Goal: Transaction & Acquisition: Purchase product/service

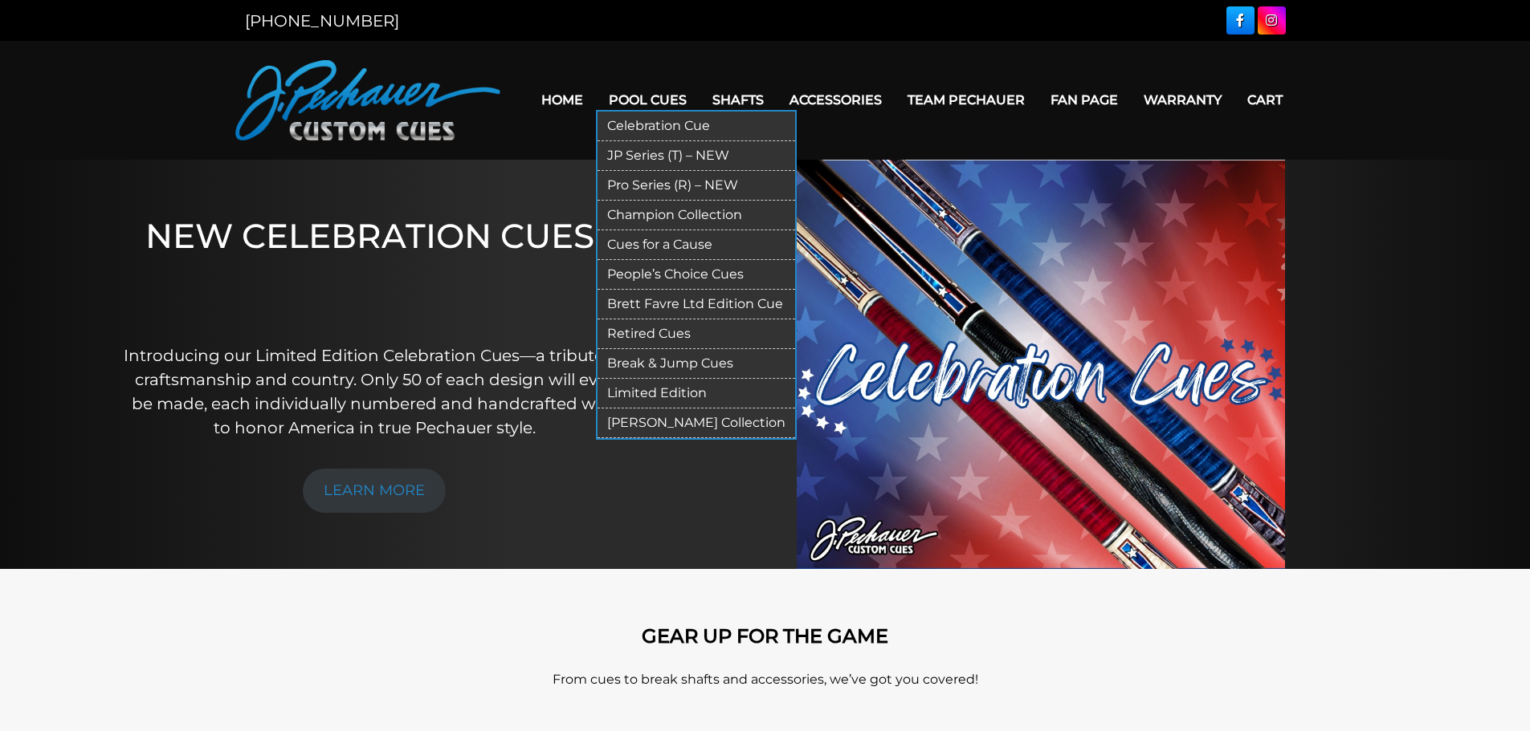
click at [700, 393] on link "Limited Edition" at bounding box center [696, 394] width 198 height 30
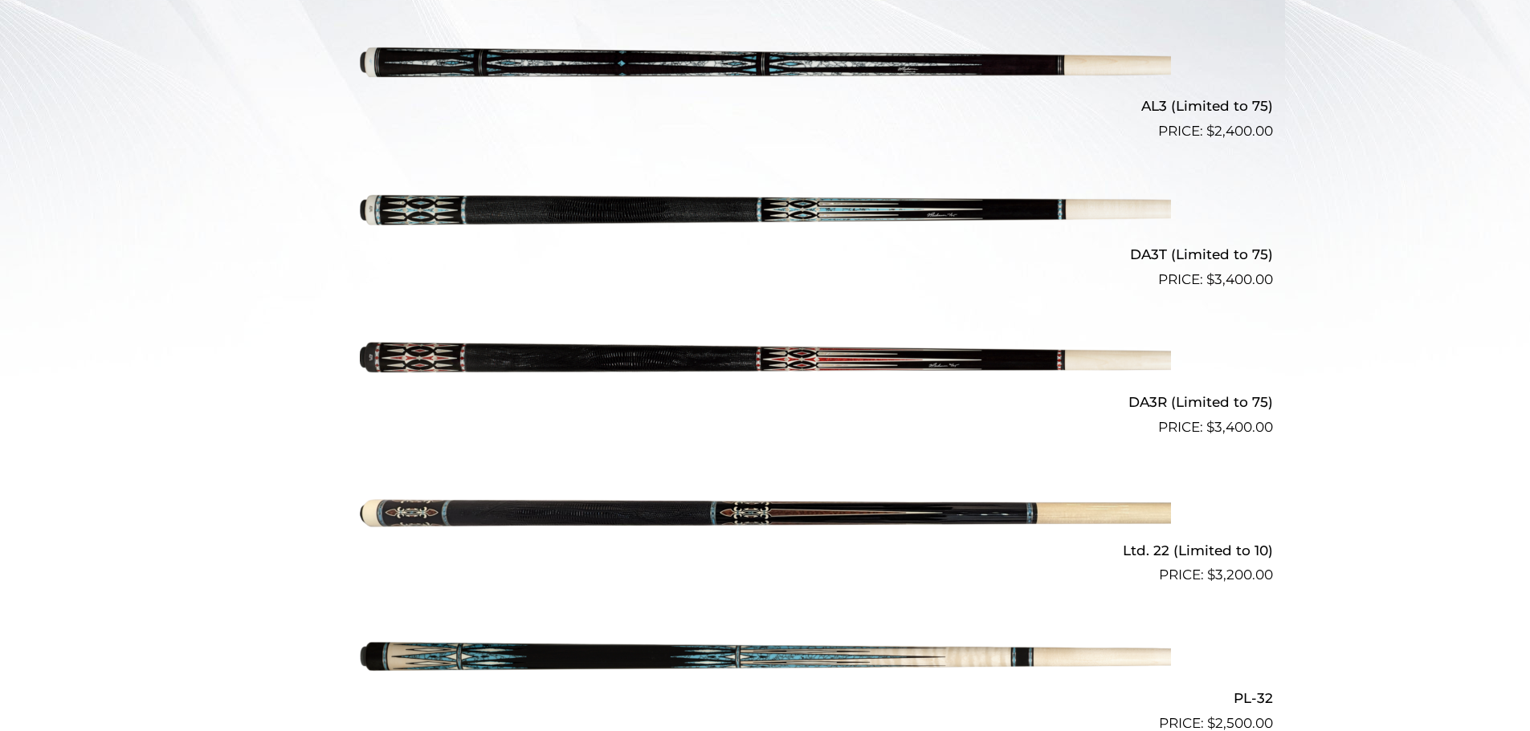
scroll to position [587, 0]
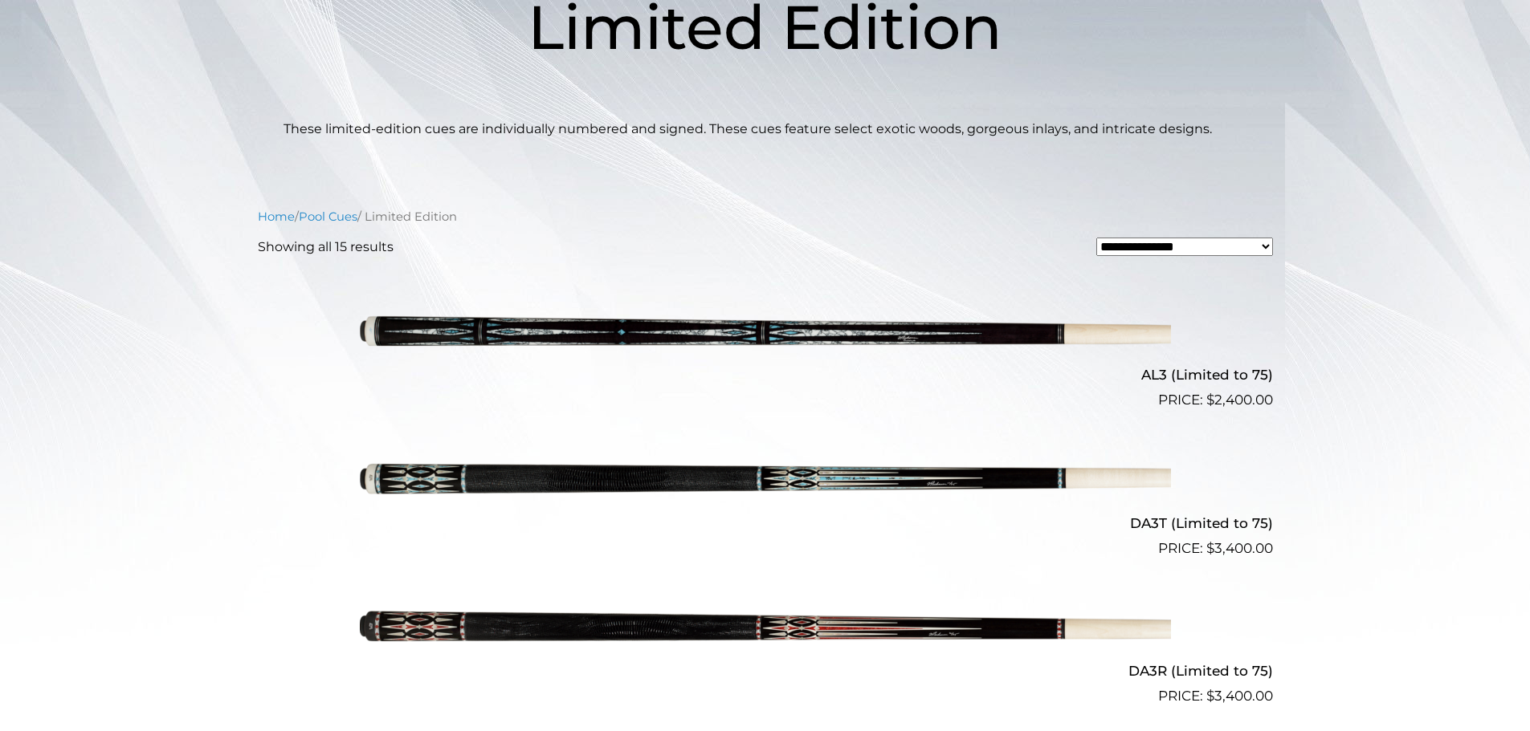
scroll to position [0, 0]
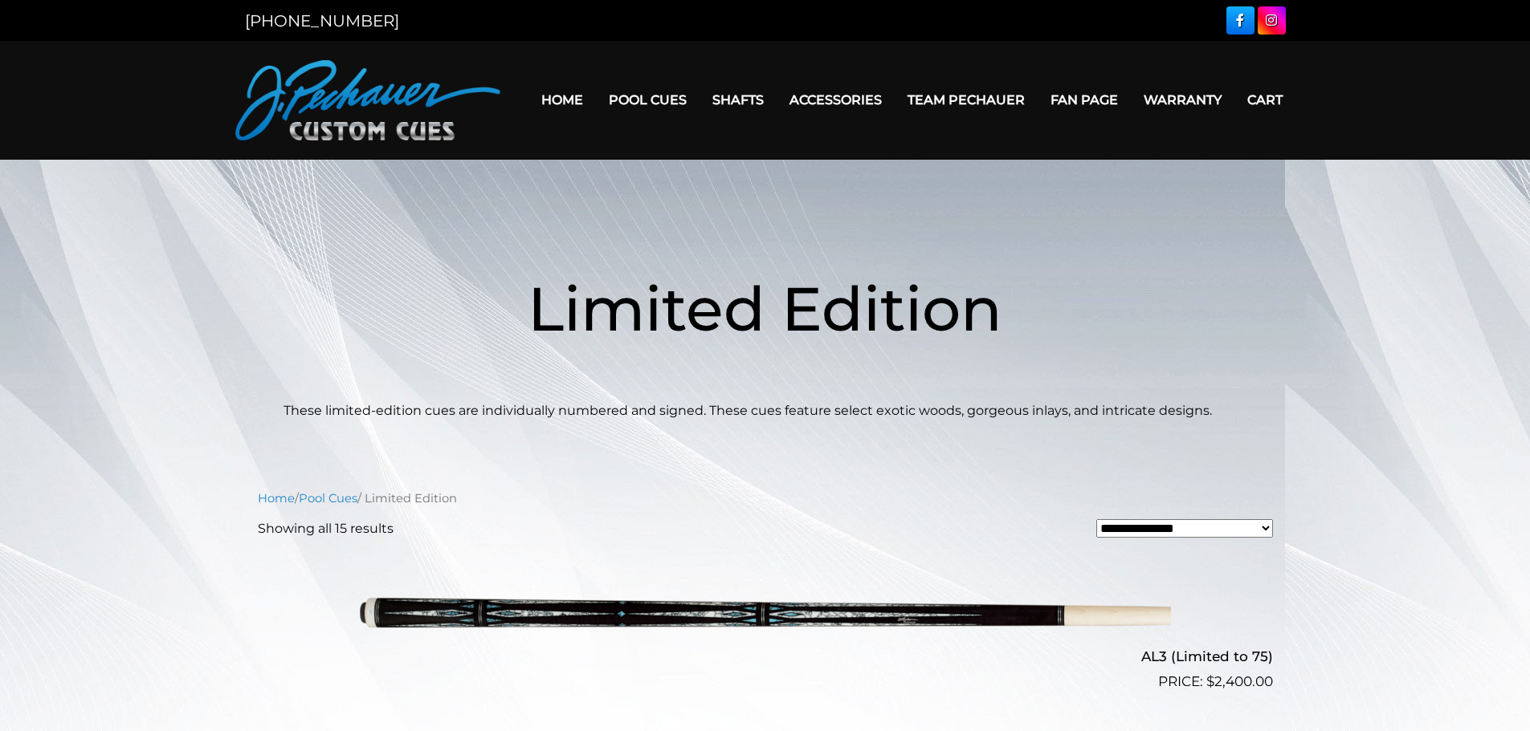
click at [573, 97] on link "Home" at bounding box center [561, 99] width 67 height 41
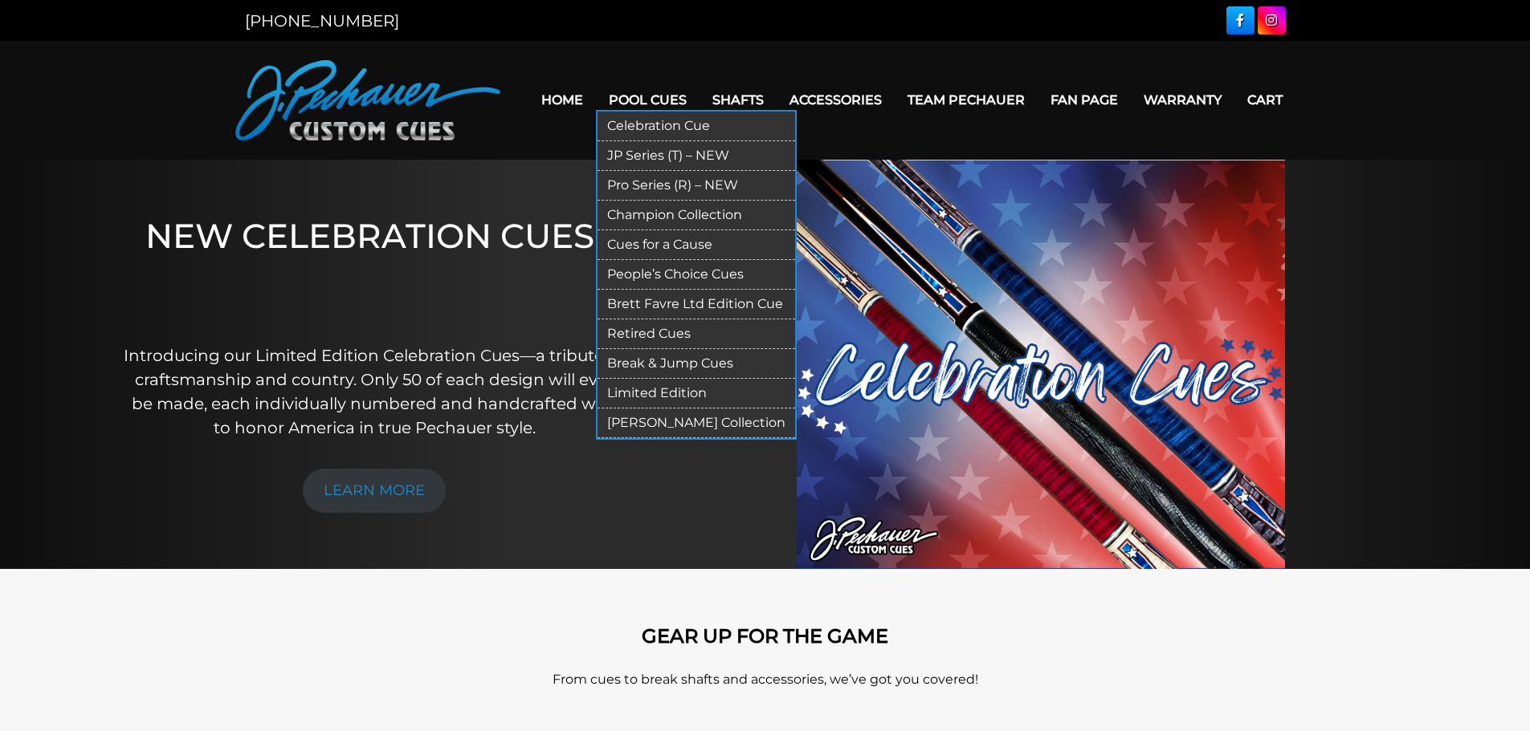
click at [643, 155] on link "JP Series (T) – NEW" at bounding box center [696, 156] width 198 height 30
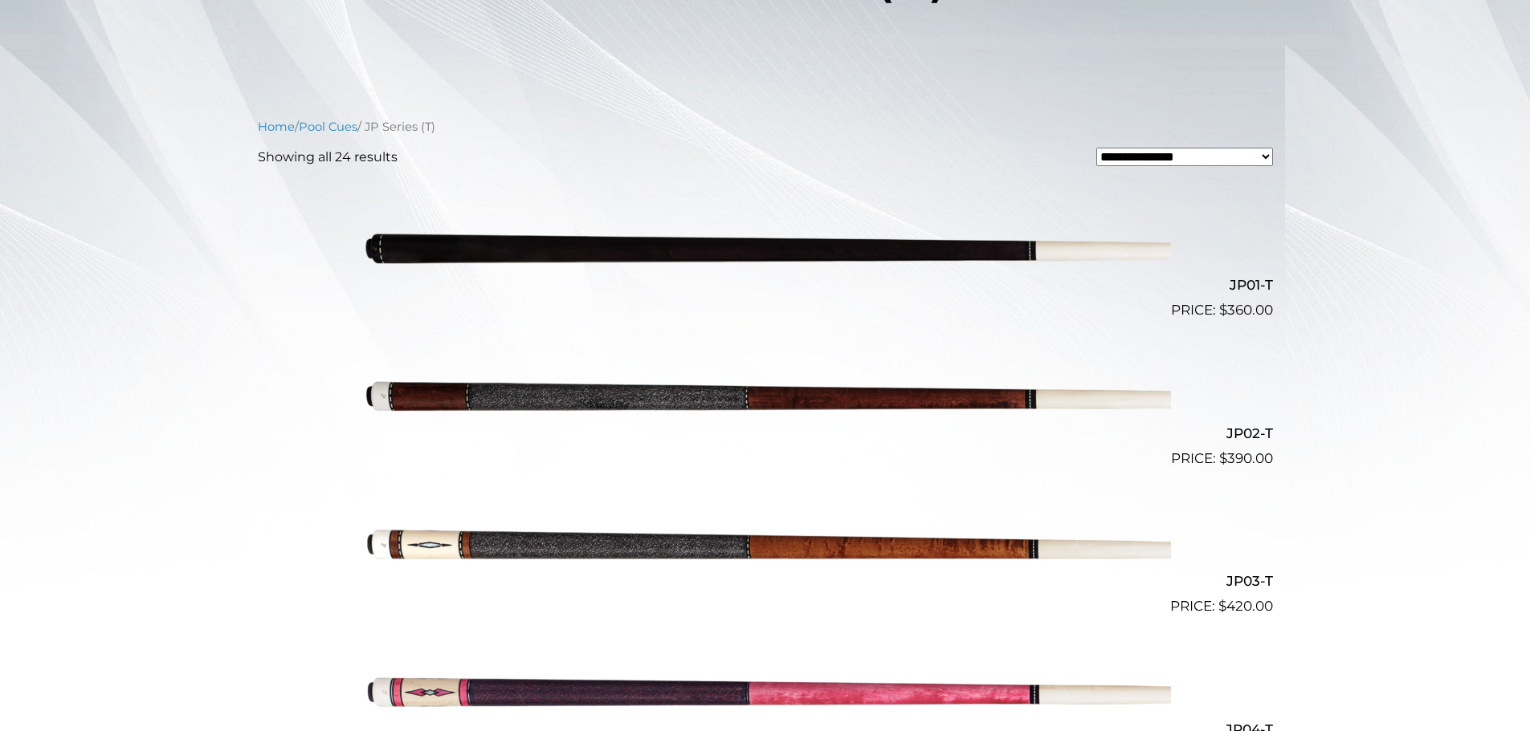
scroll to position [348, 0]
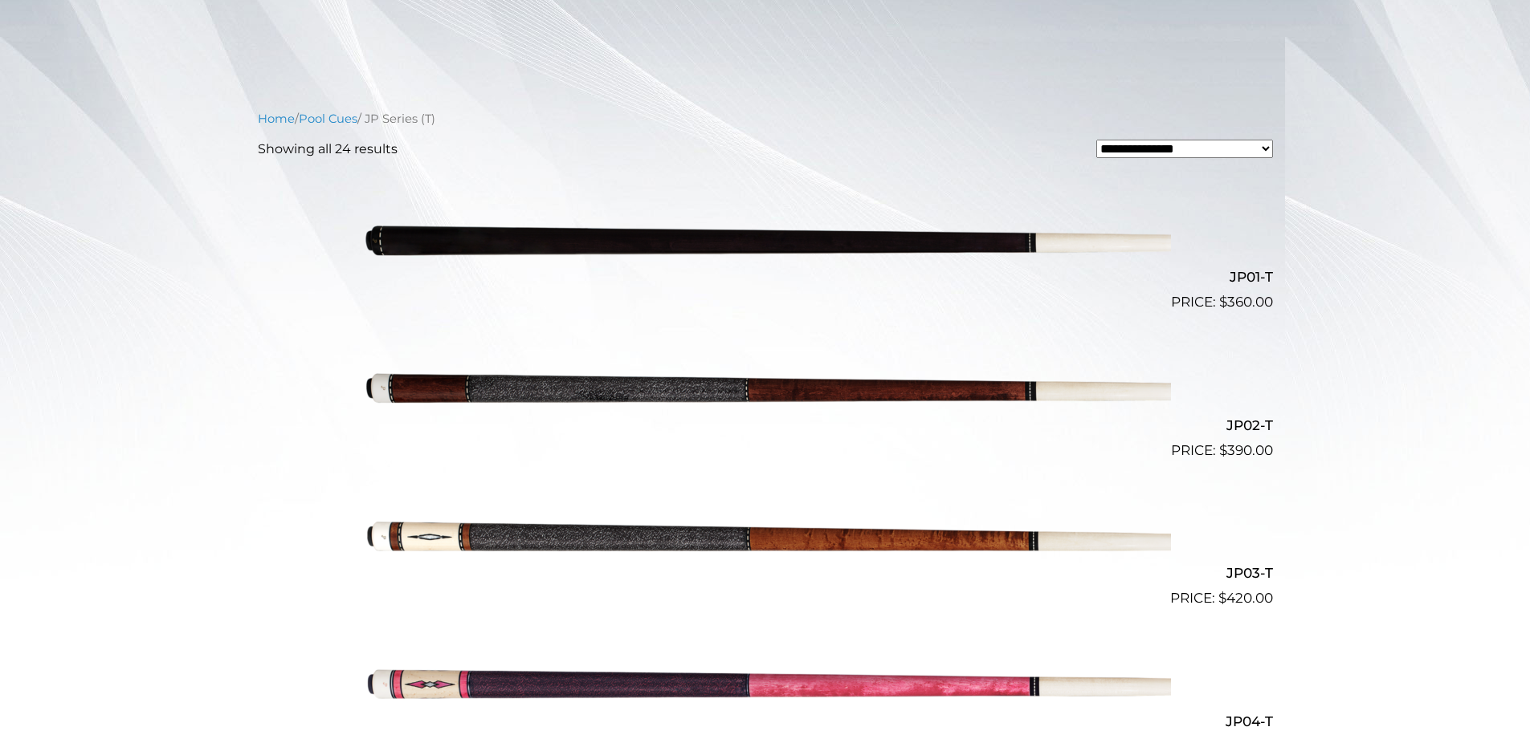
click at [1157, 145] on select "**********" at bounding box center [1184, 149] width 177 height 18
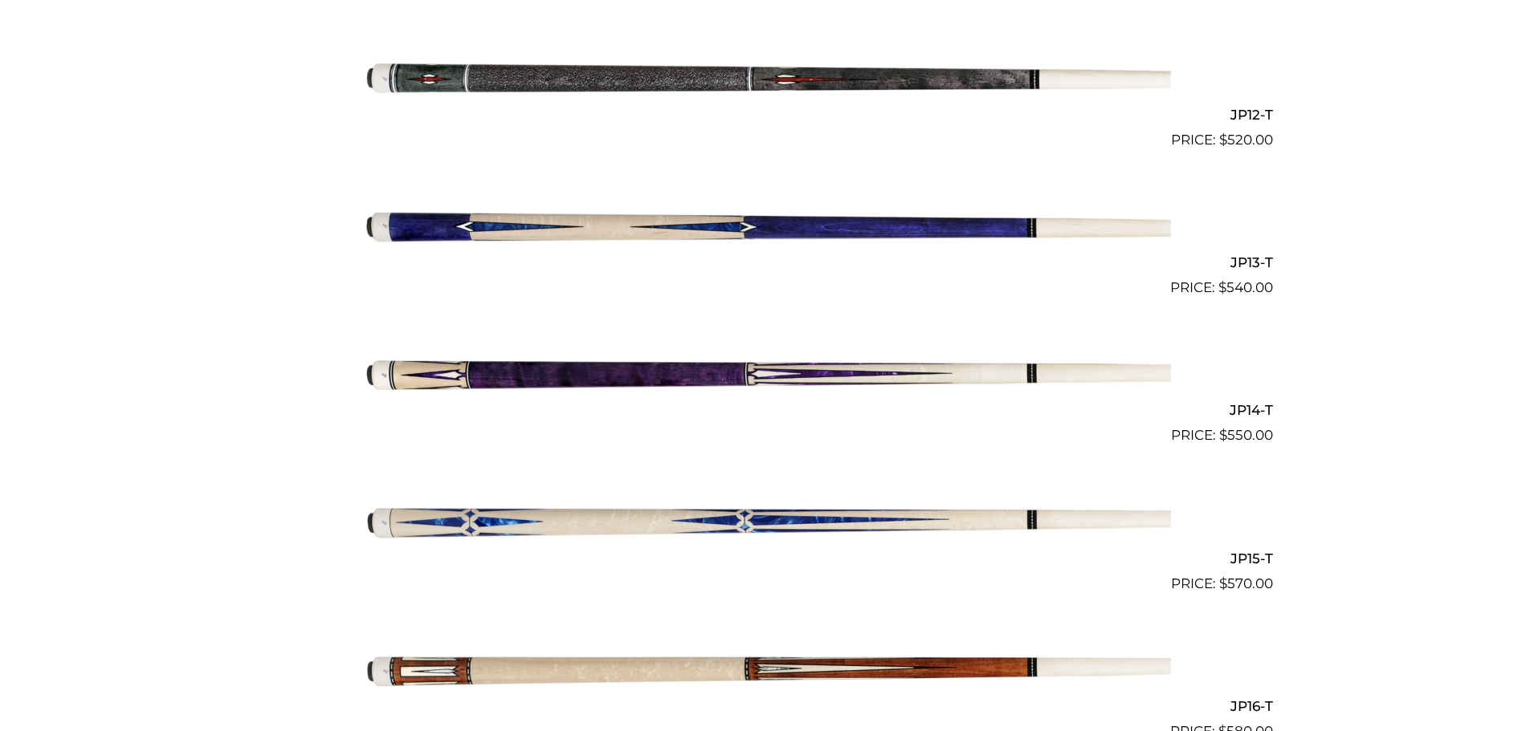
scroll to position [2147, 0]
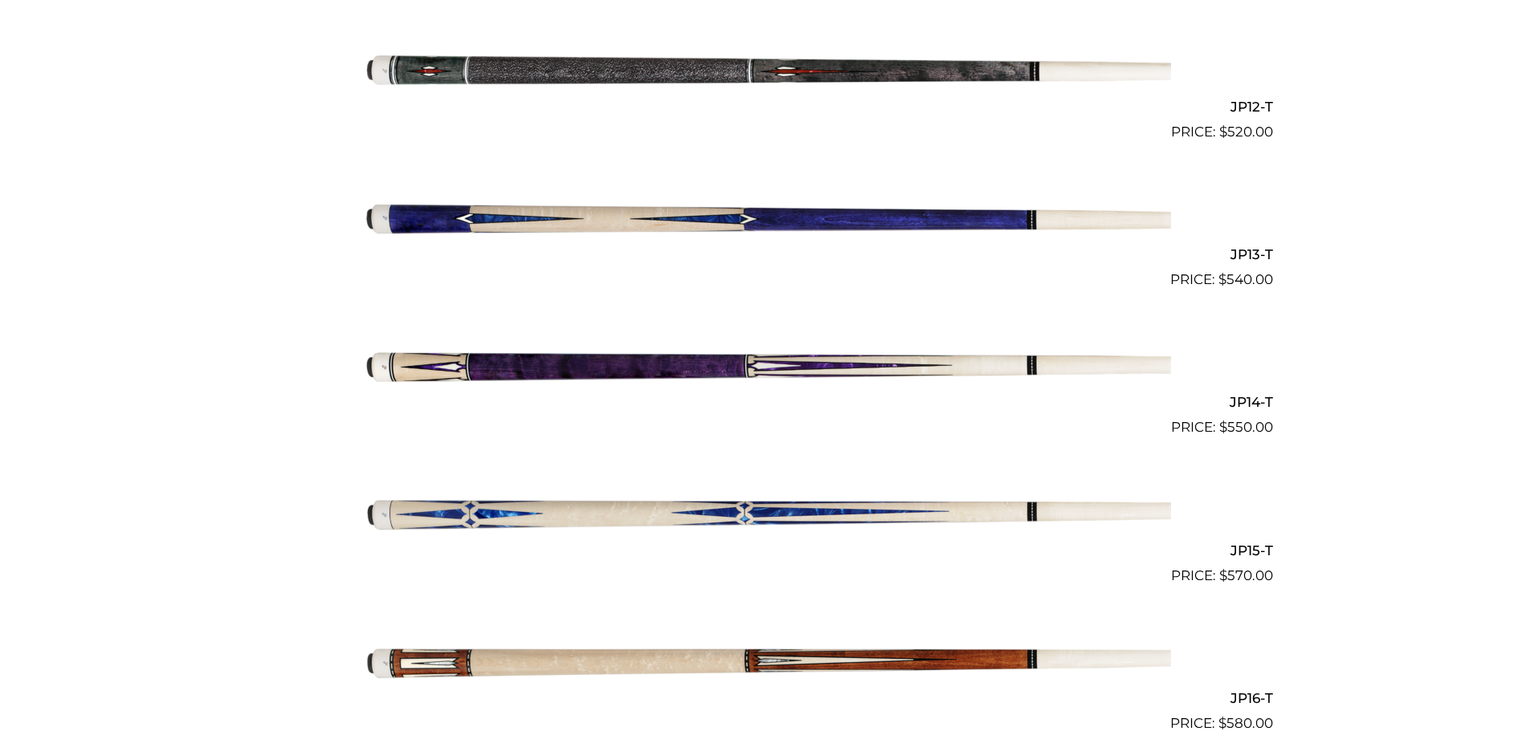
click at [748, 515] on img at bounding box center [765, 512] width 811 height 135
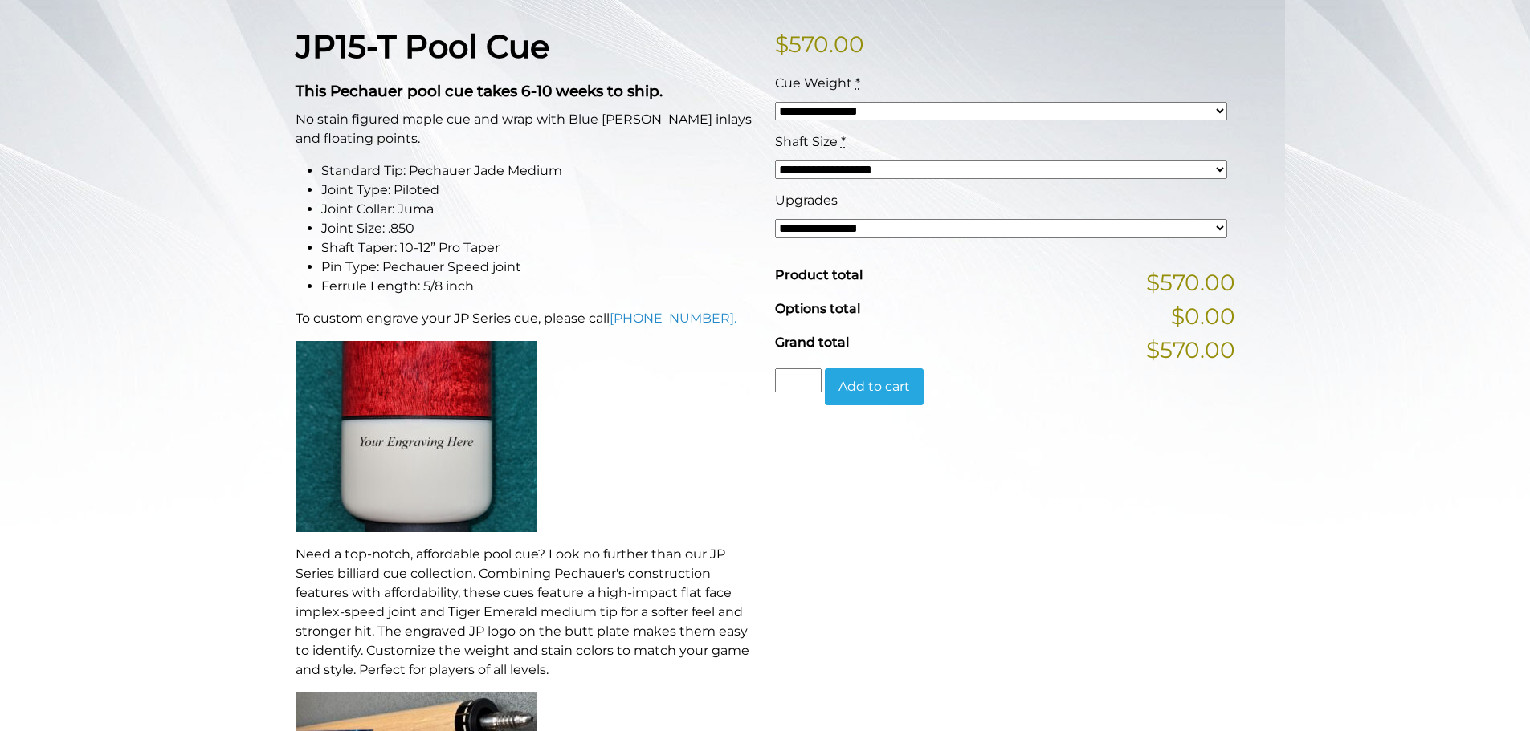
scroll to position [401, 0]
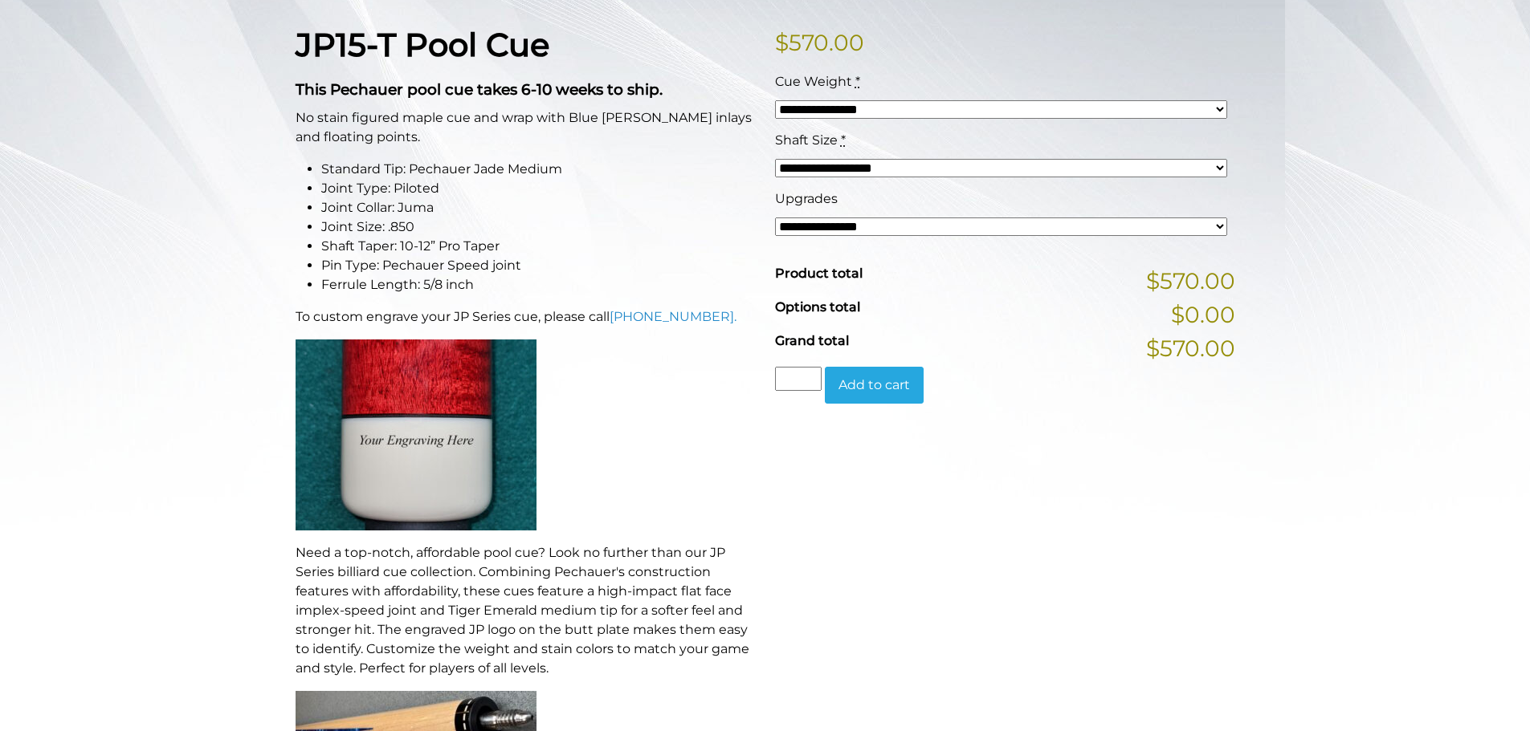
click at [918, 214] on div "**********" at bounding box center [1001, 218] width 460 height 59
click at [918, 223] on select "**********" at bounding box center [1001, 227] width 452 height 18
click at [719, 243] on li "Shaft Taper: 10-12” Pro Taper" at bounding box center [538, 246] width 434 height 19
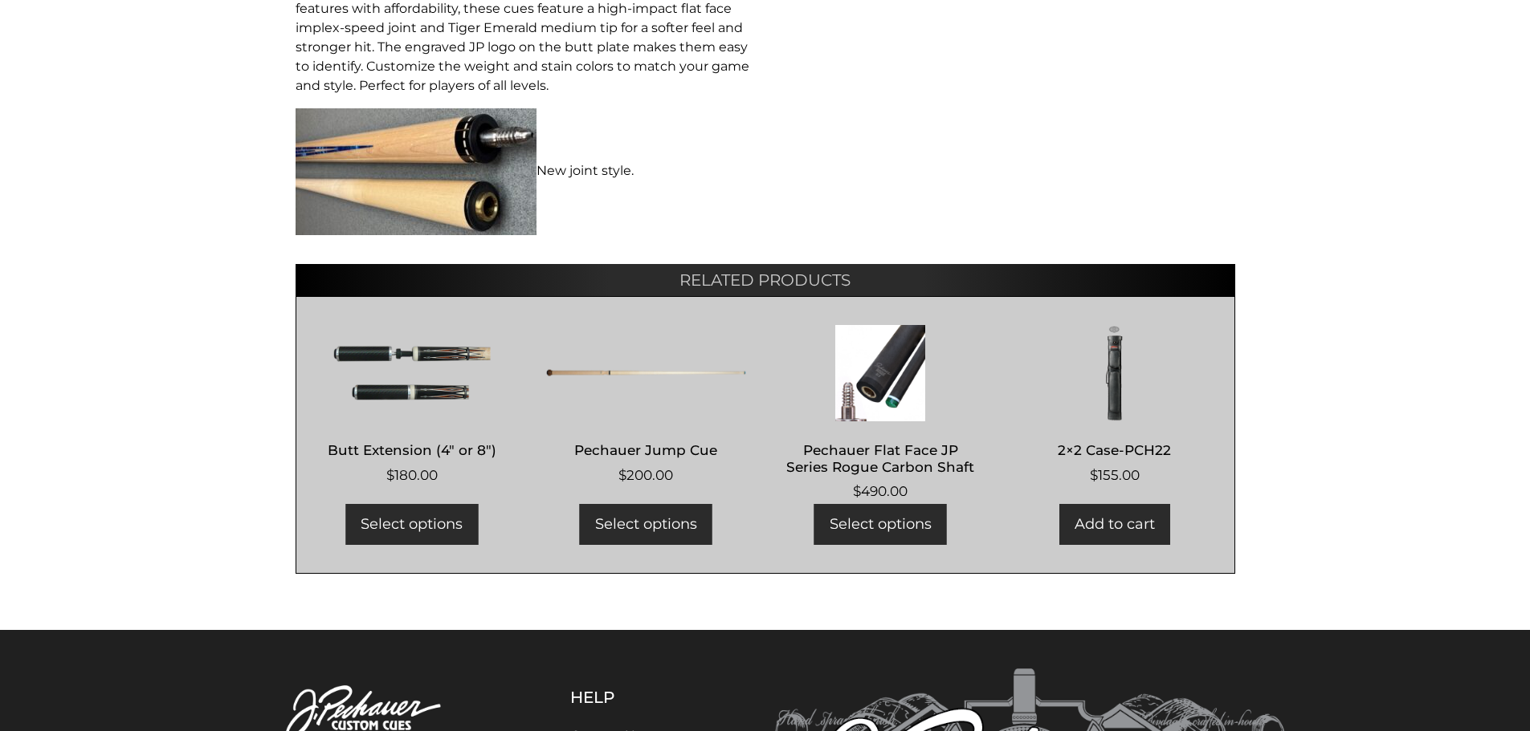
scroll to position [986, 0]
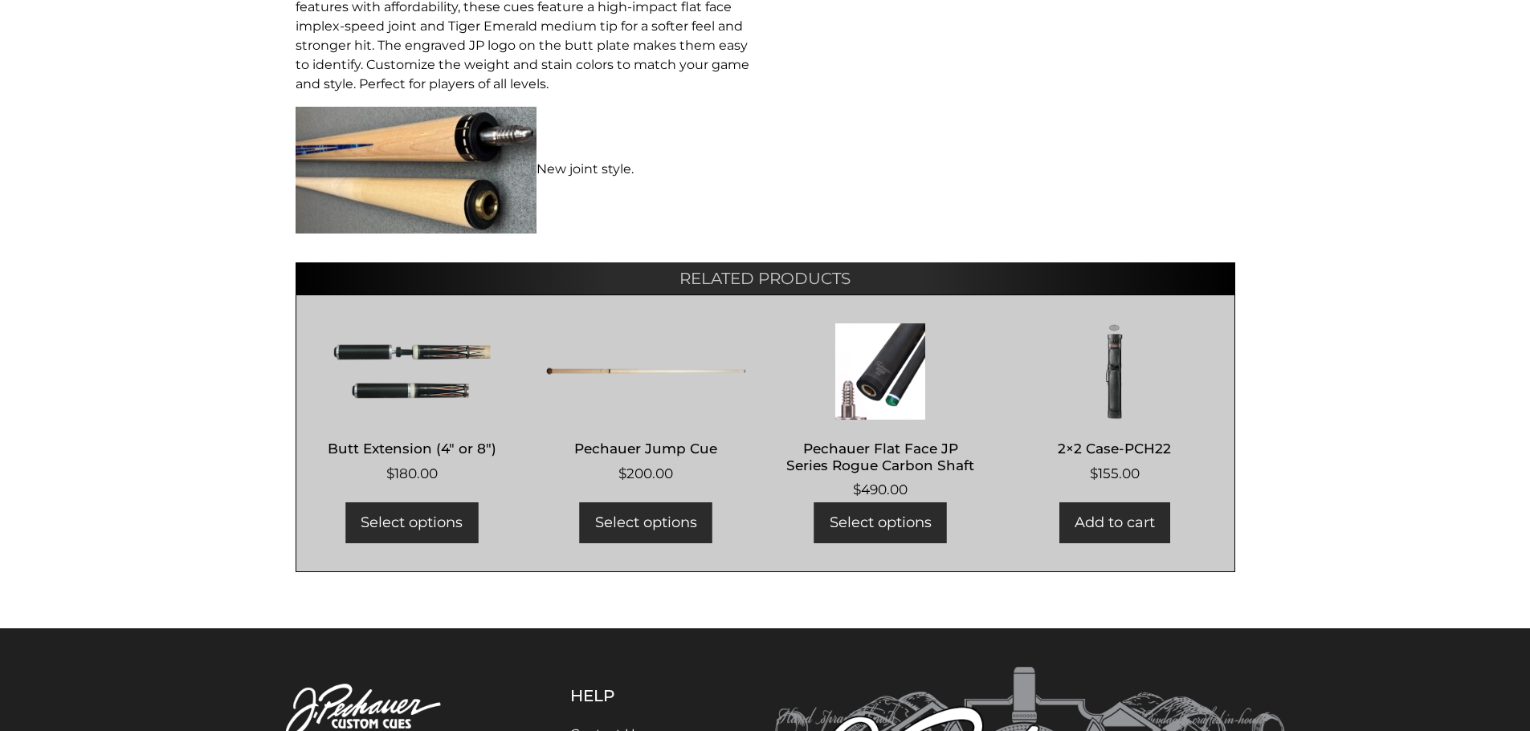
click at [381, 382] on img at bounding box center [412, 372] width 200 height 96
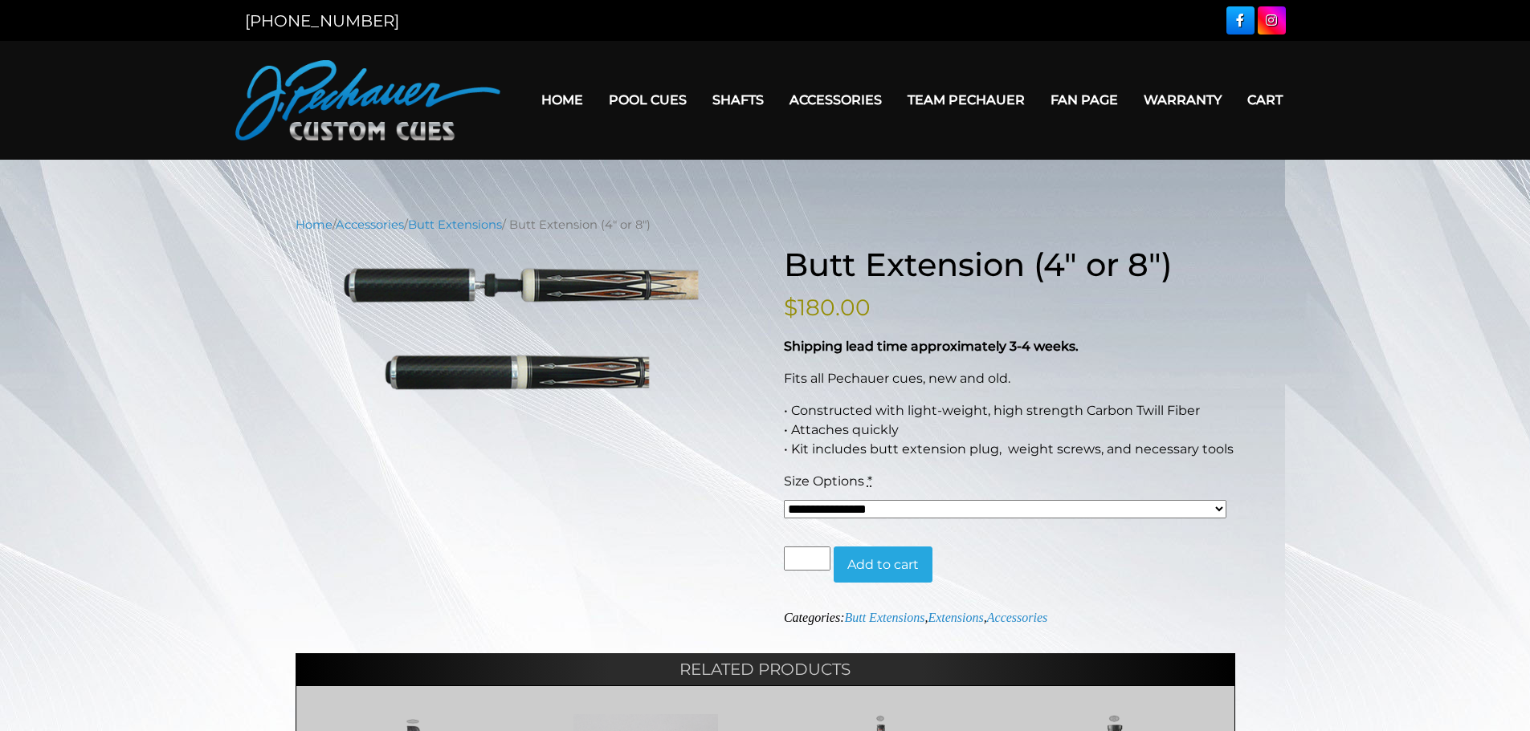
click at [577, 104] on link "Home" at bounding box center [561, 99] width 67 height 41
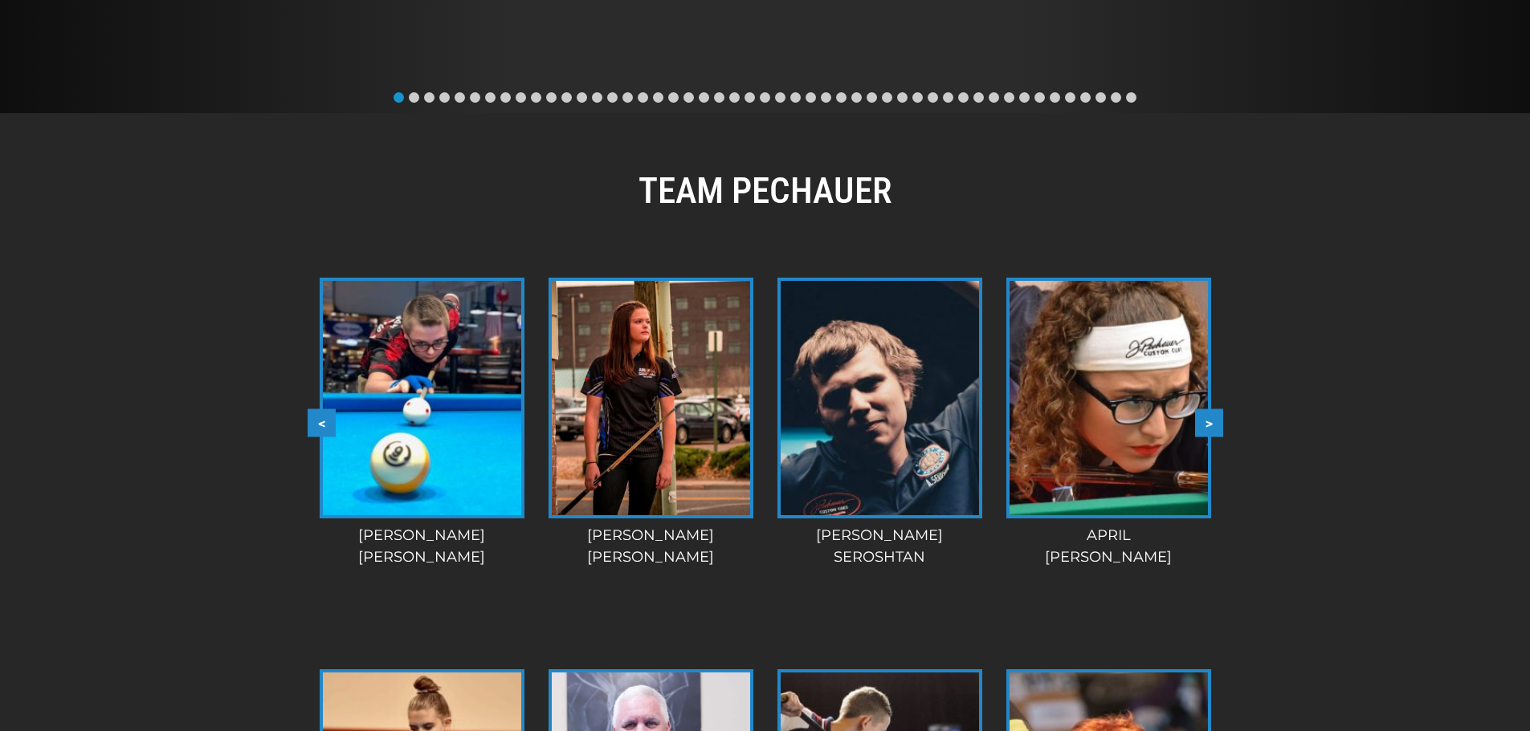
scroll to position [1137, 0]
click at [1218, 423] on button ">" at bounding box center [1209, 424] width 28 height 28
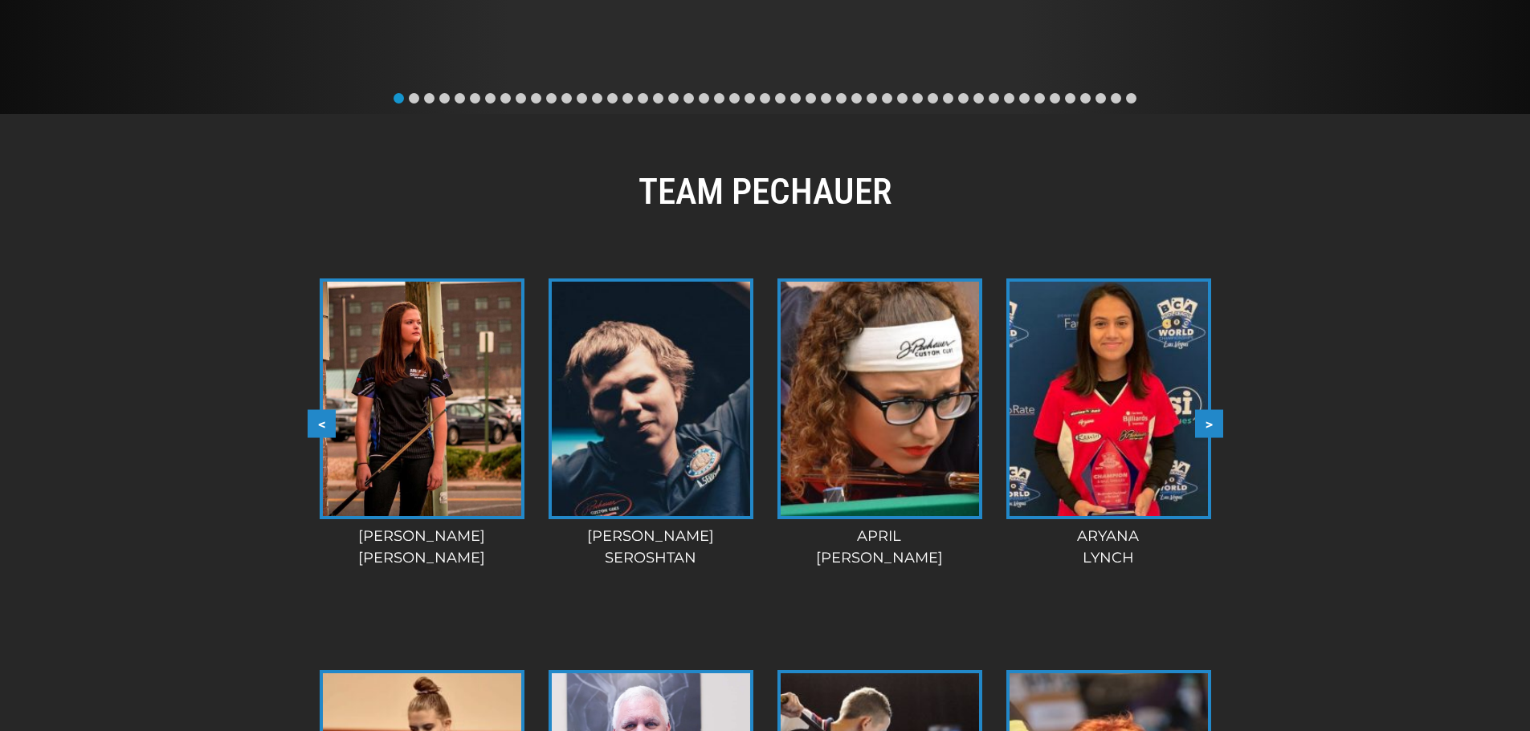
click at [1218, 422] on button ">" at bounding box center [1209, 424] width 28 height 28
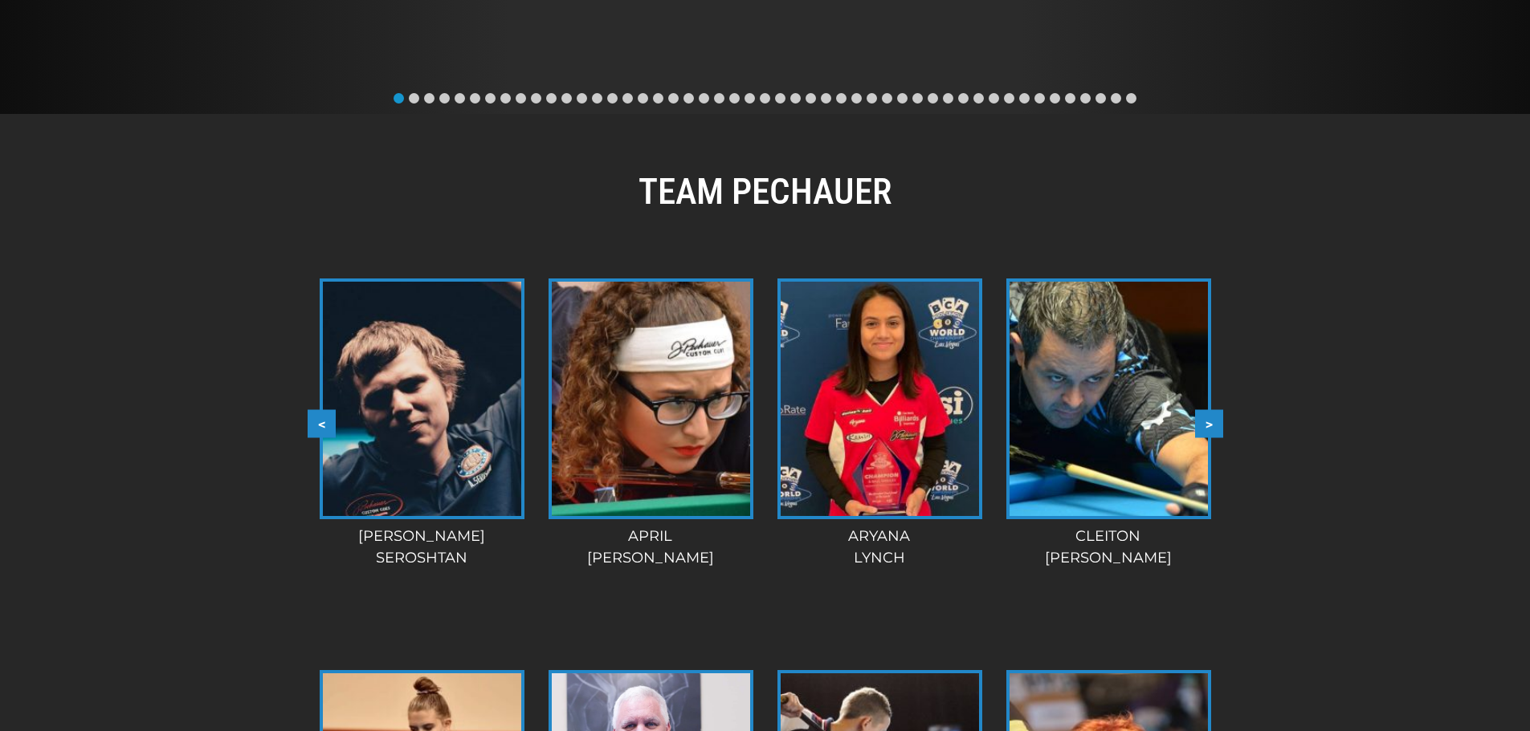
click at [1218, 422] on button ">" at bounding box center [1209, 424] width 28 height 28
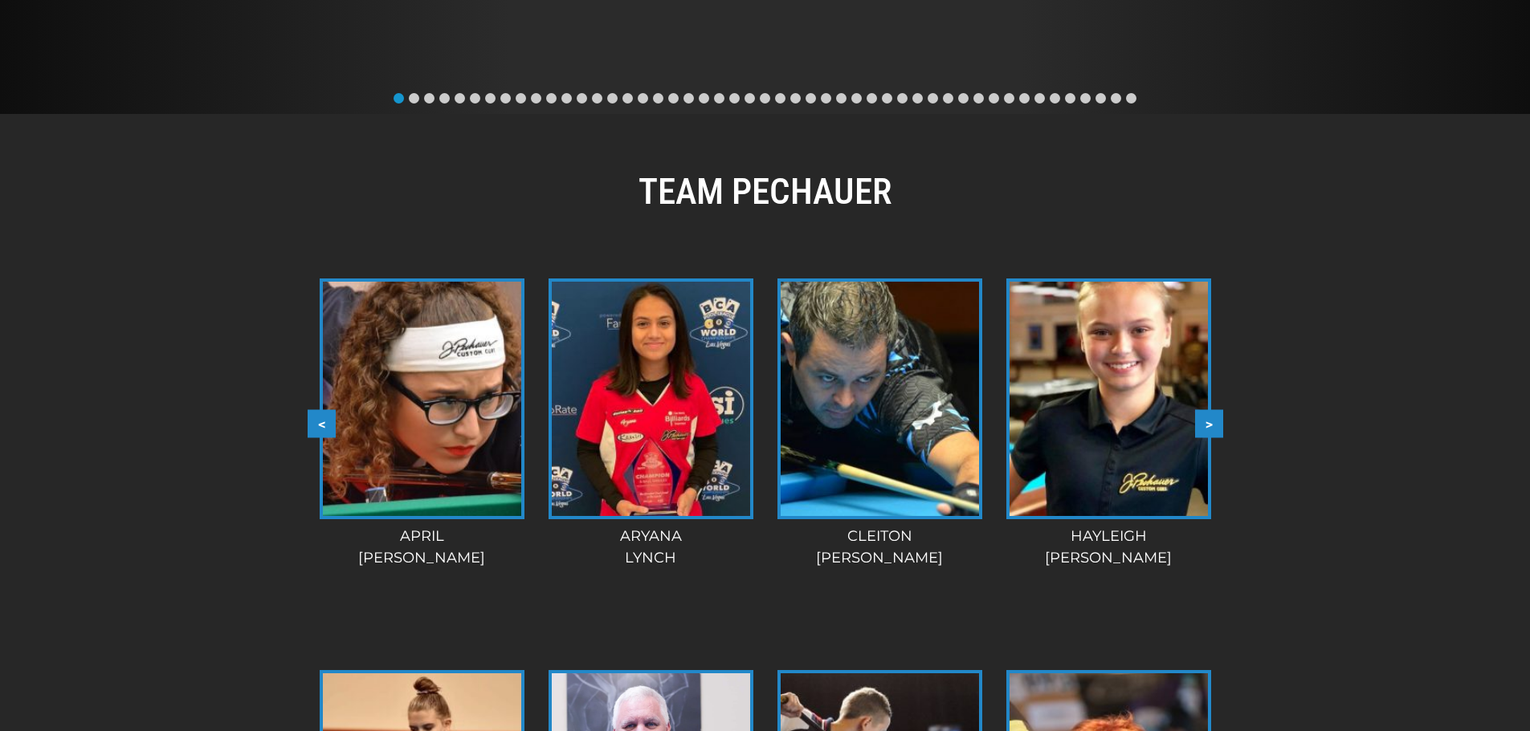
click at [1219, 427] on button ">" at bounding box center [1209, 424] width 28 height 28
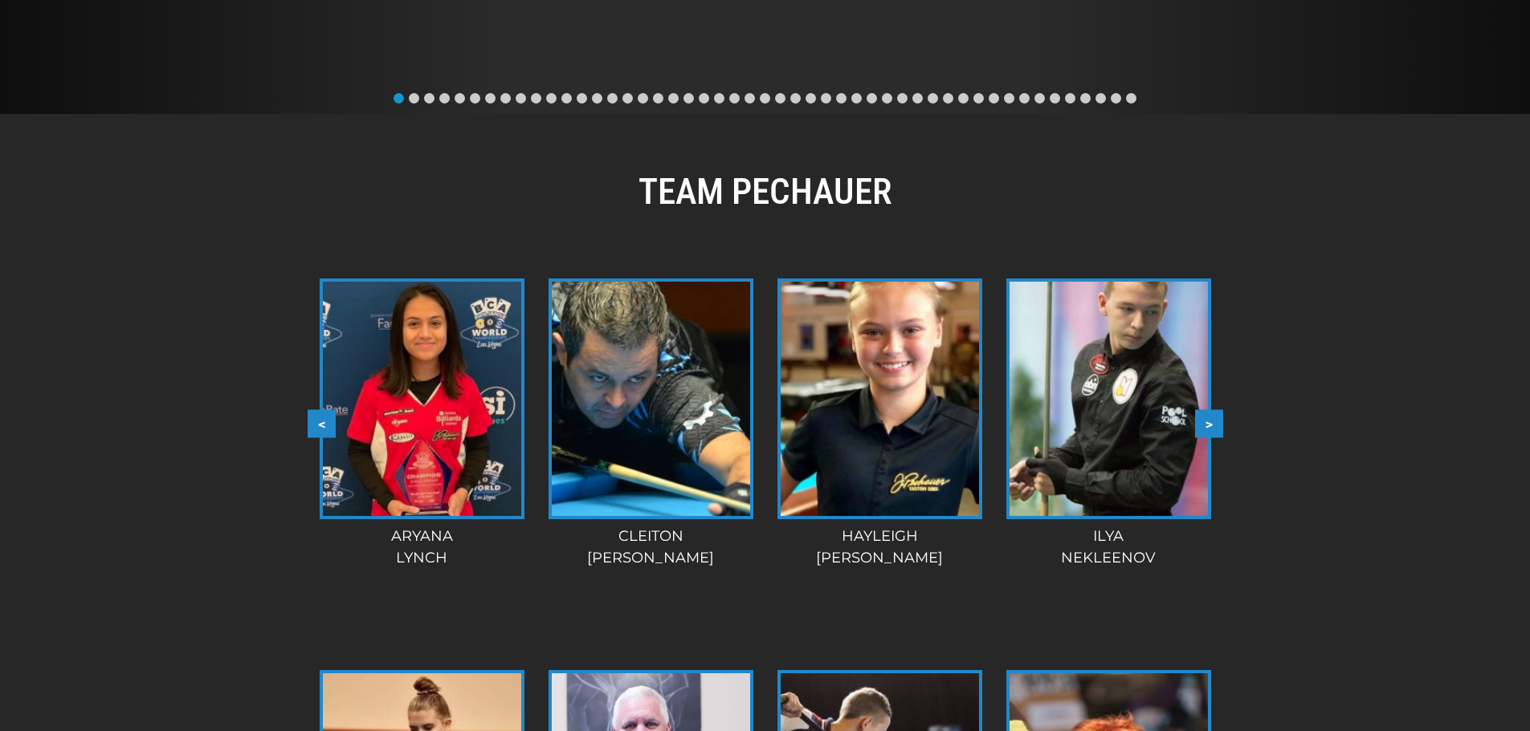
click at [1212, 423] on button ">" at bounding box center [1209, 424] width 28 height 28
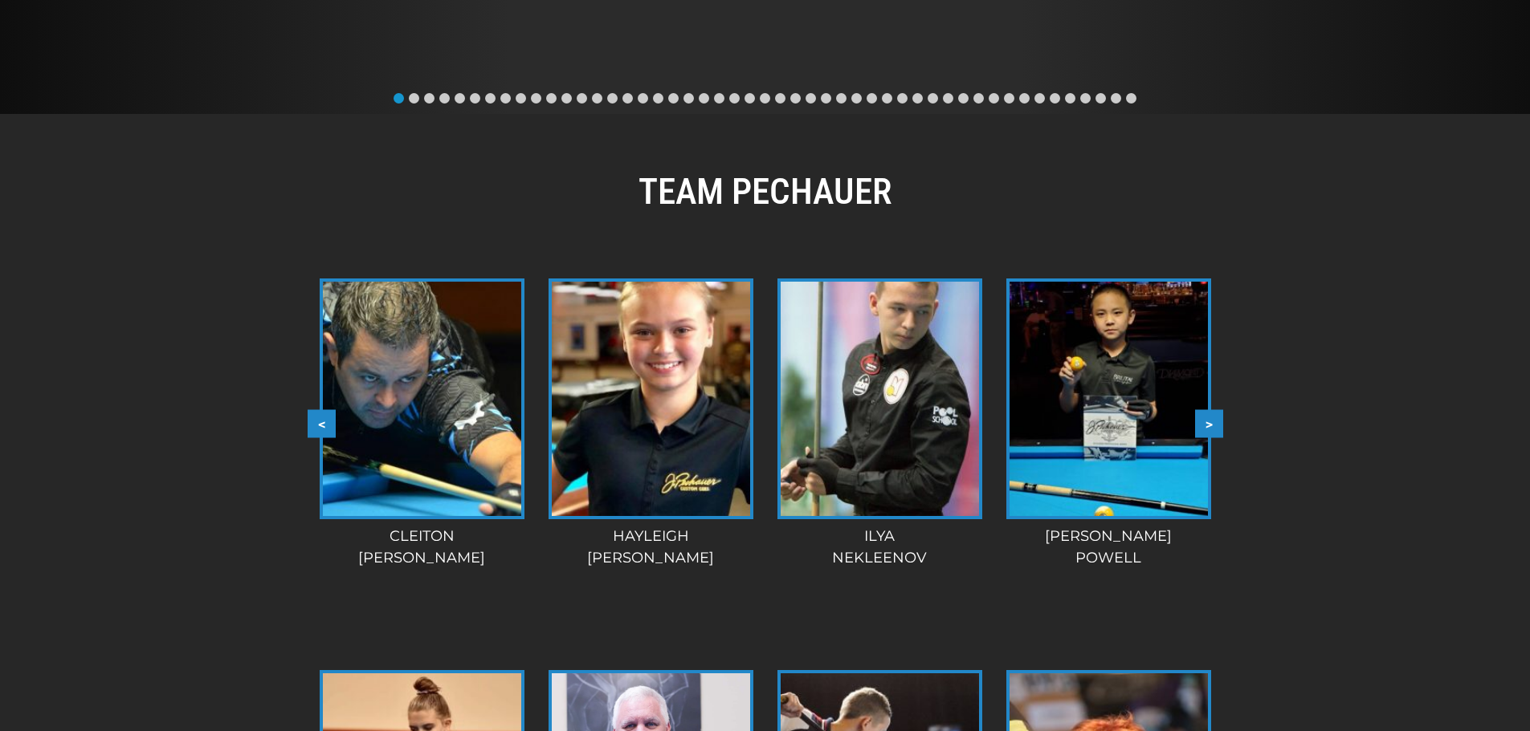
click at [1212, 423] on button ">" at bounding box center [1209, 424] width 28 height 28
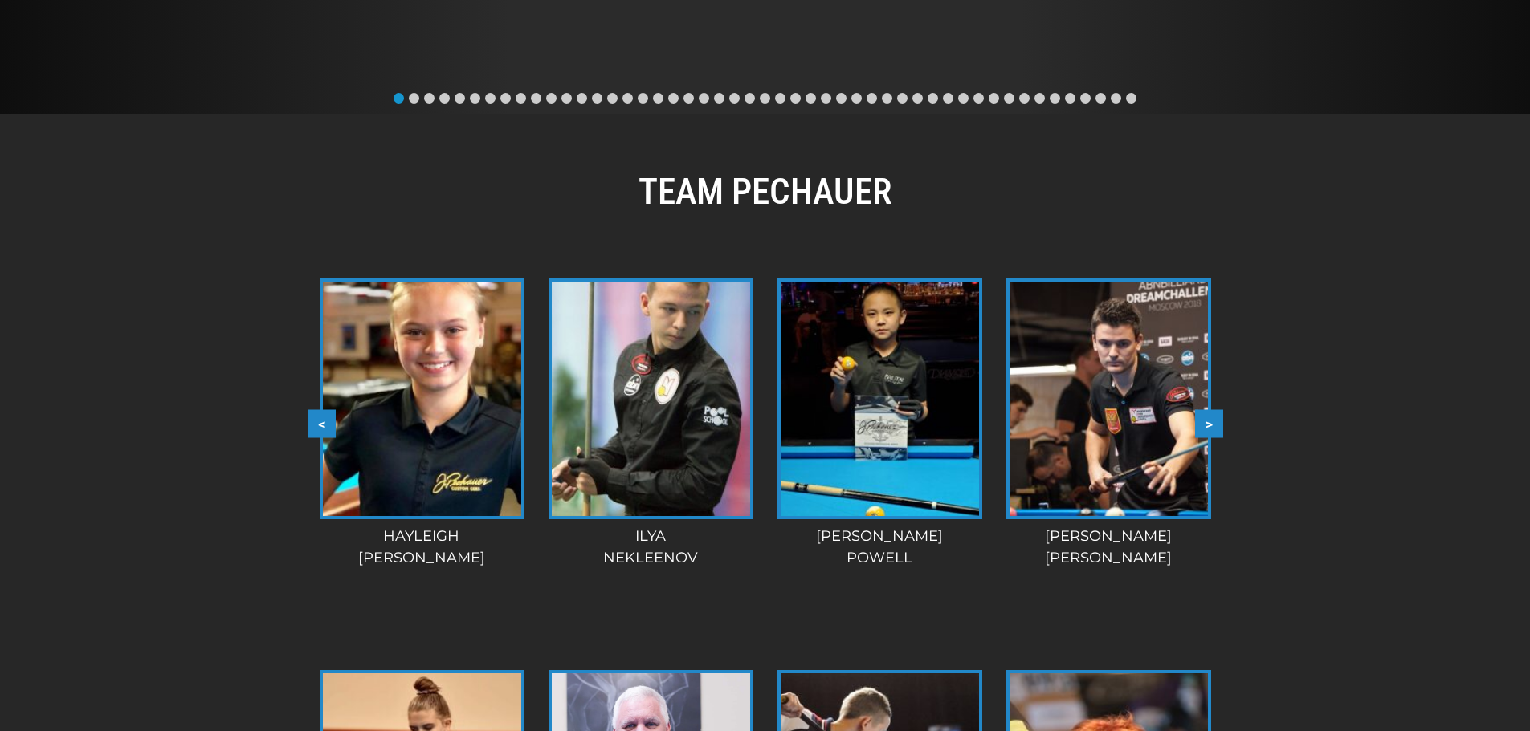
click at [1212, 423] on button ">" at bounding box center [1209, 424] width 28 height 28
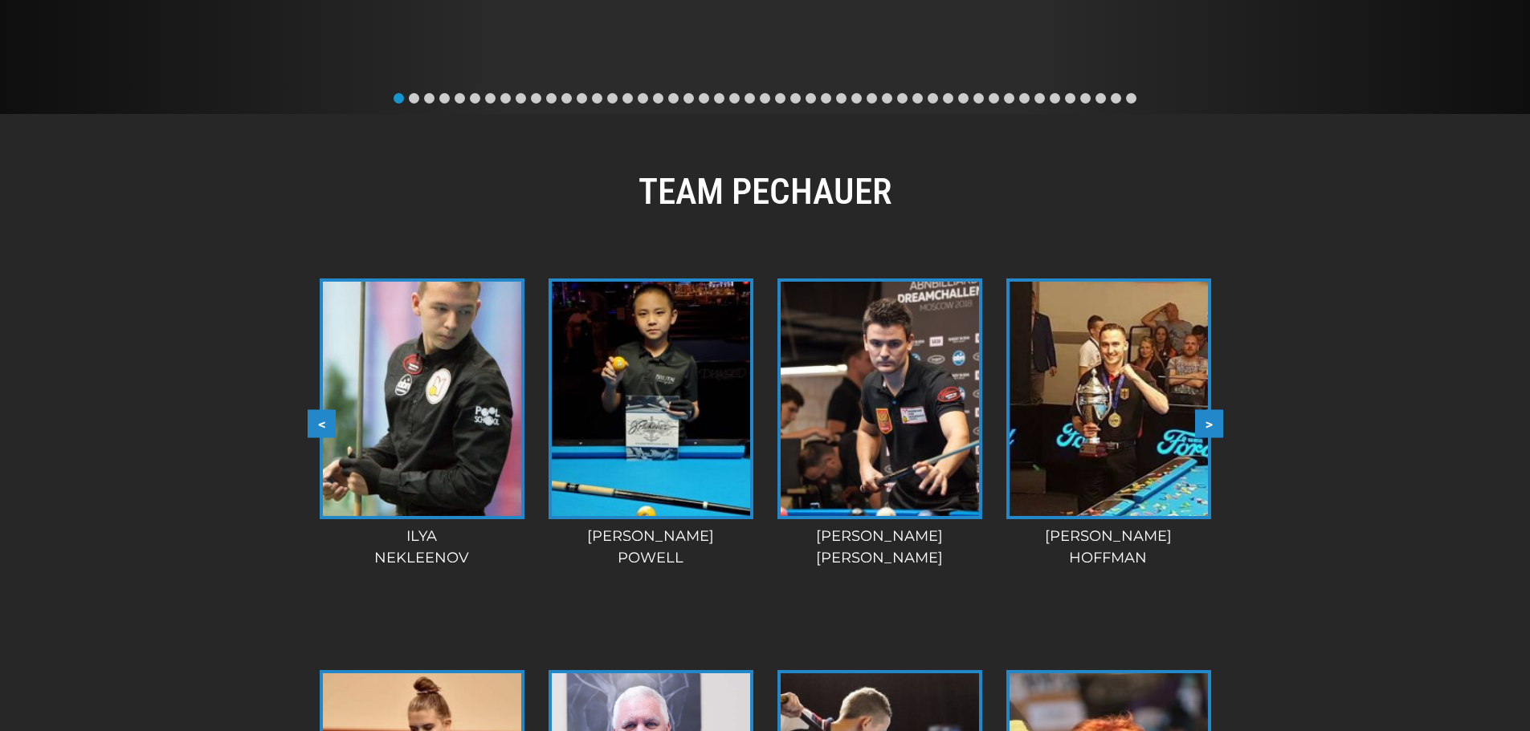
click at [1200, 418] on button ">" at bounding box center [1209, 424] width 28 height 28
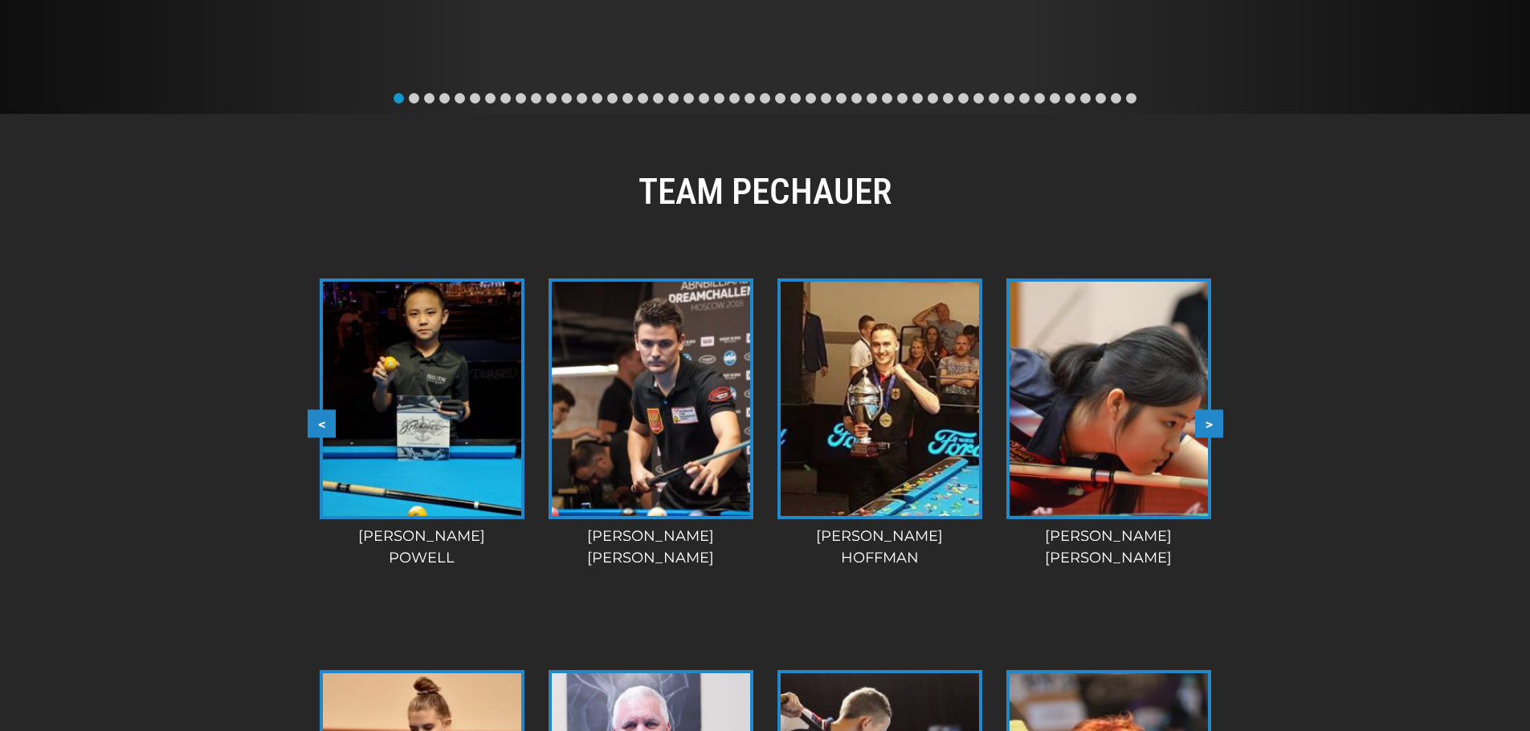
click at [1200, 418] on button ">" at bounding box center [1209, 424] width 28 height 28
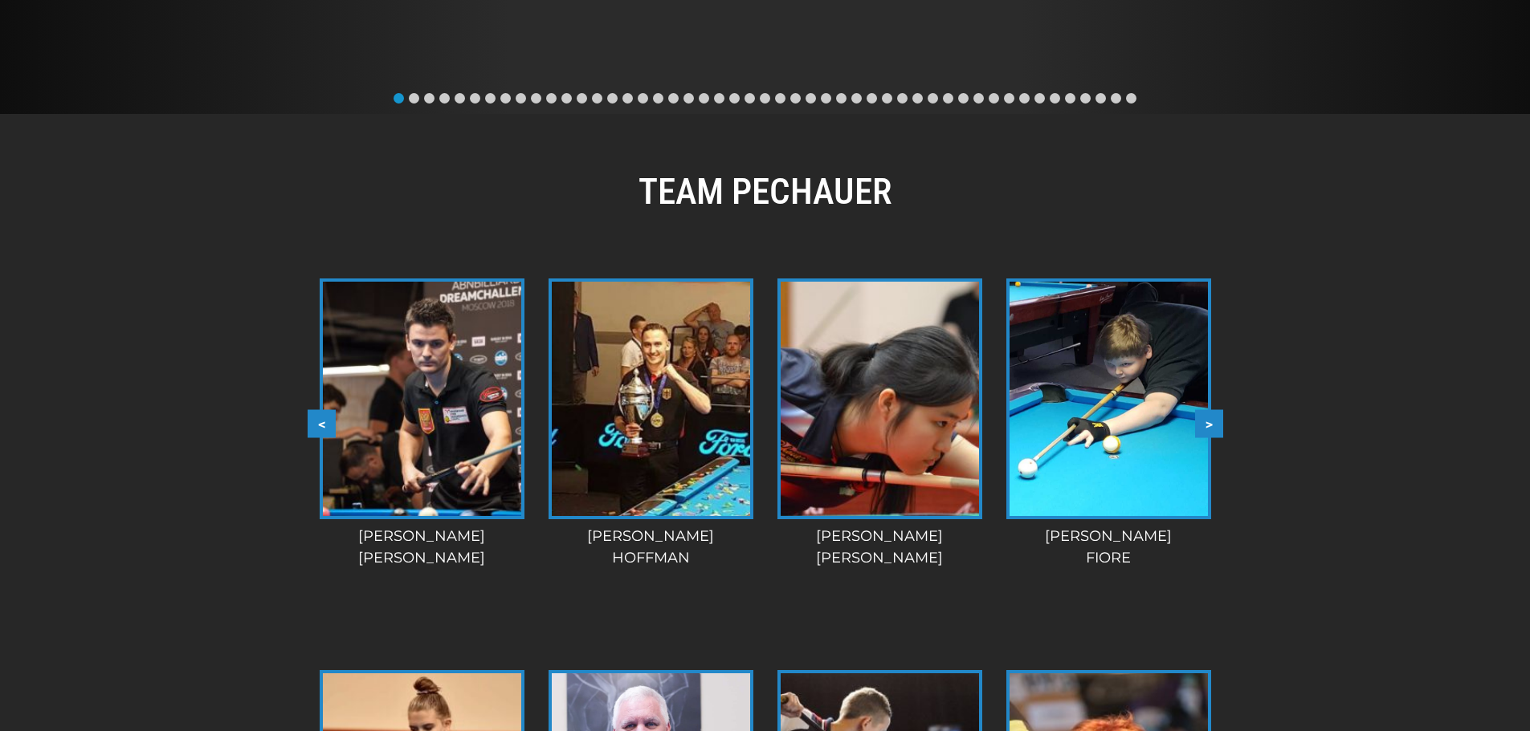
click at [1200, 418] on button ">" at bounding box center [1209, 424] width 28 height 28
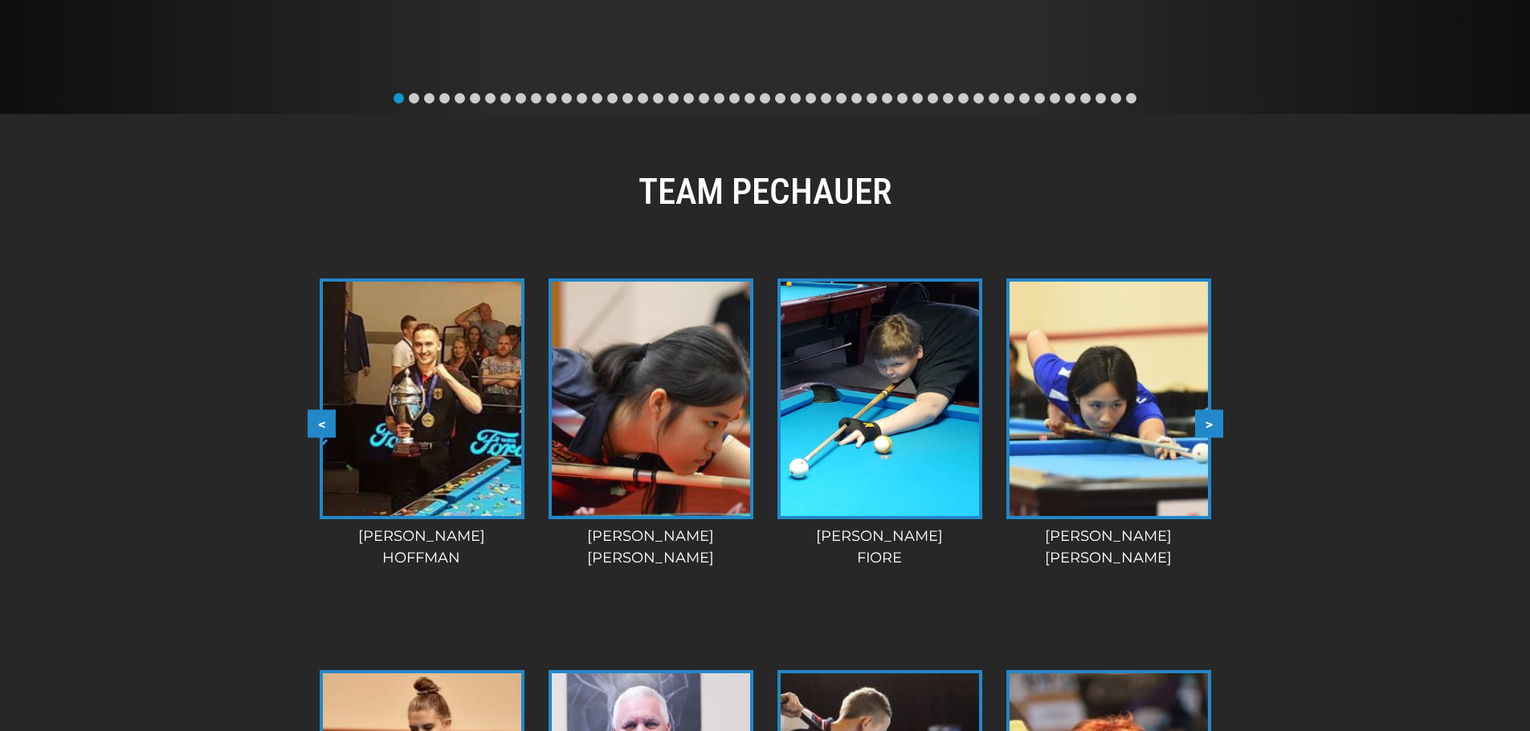
click at [1200, 418] on button ">" at bounding box center [1209, 424] width 28 height 28
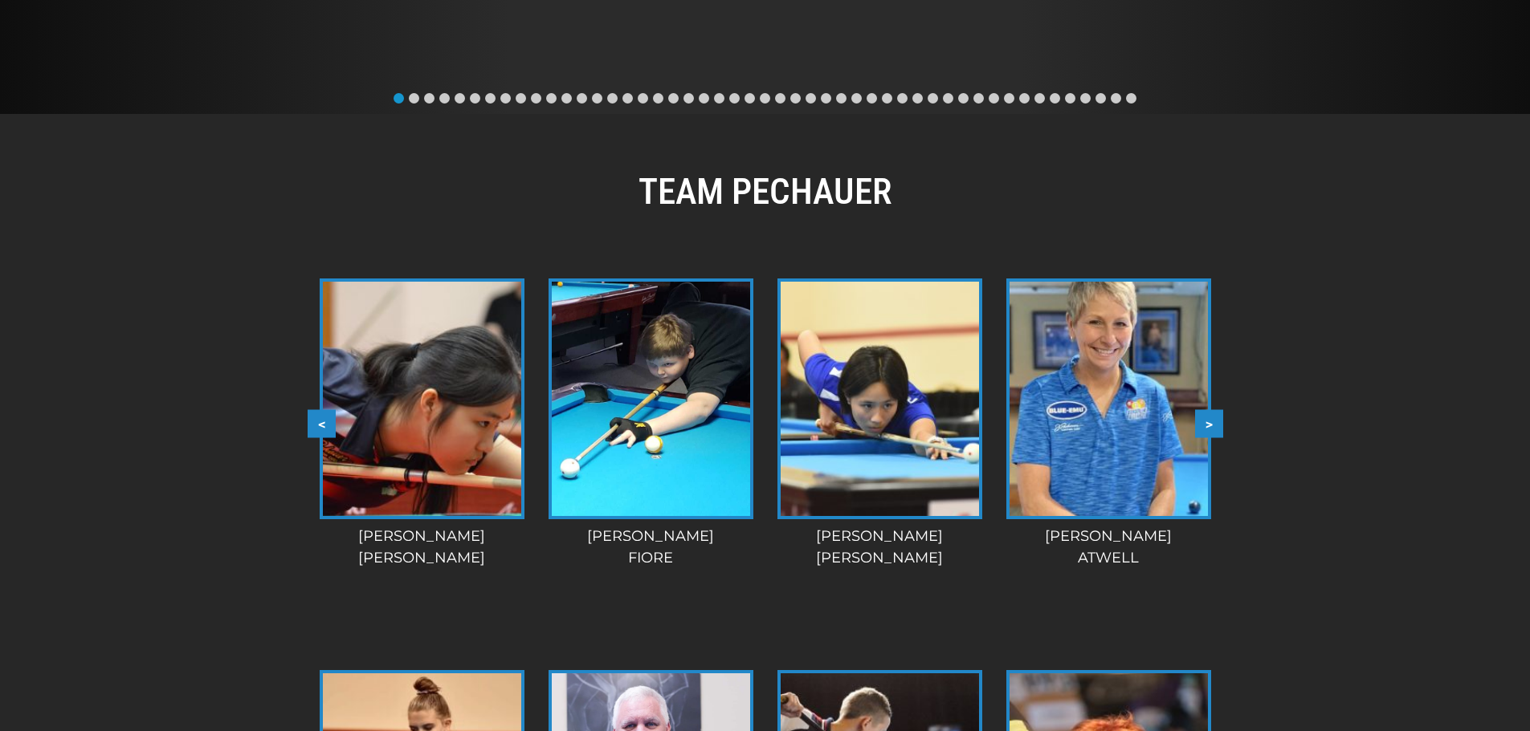
click at [1200, 418] on button ">" at bounding box center [1209, 424] width 28 height 28
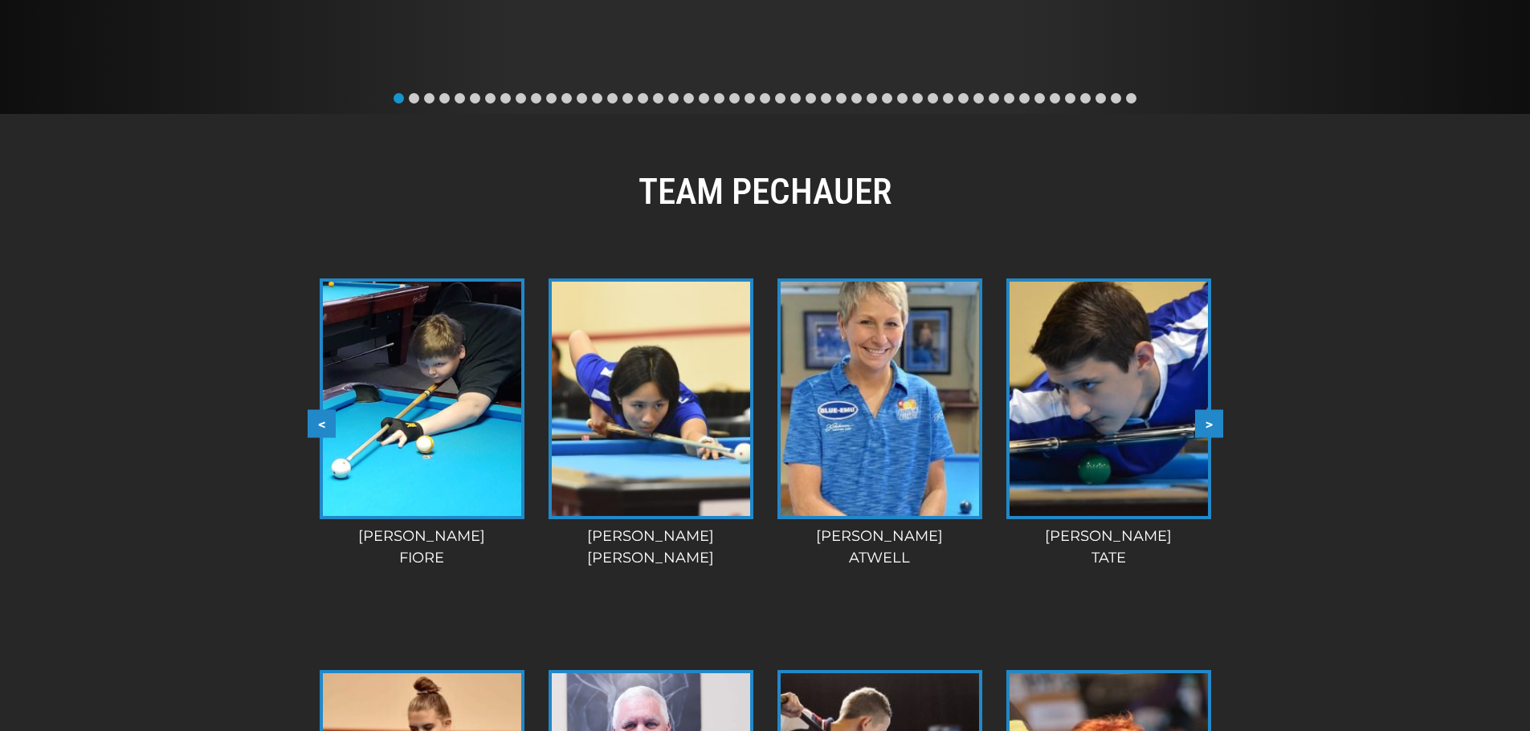
click at [1200, 418] on button ">" at bounding box center [1209, 424] width 28 height 28
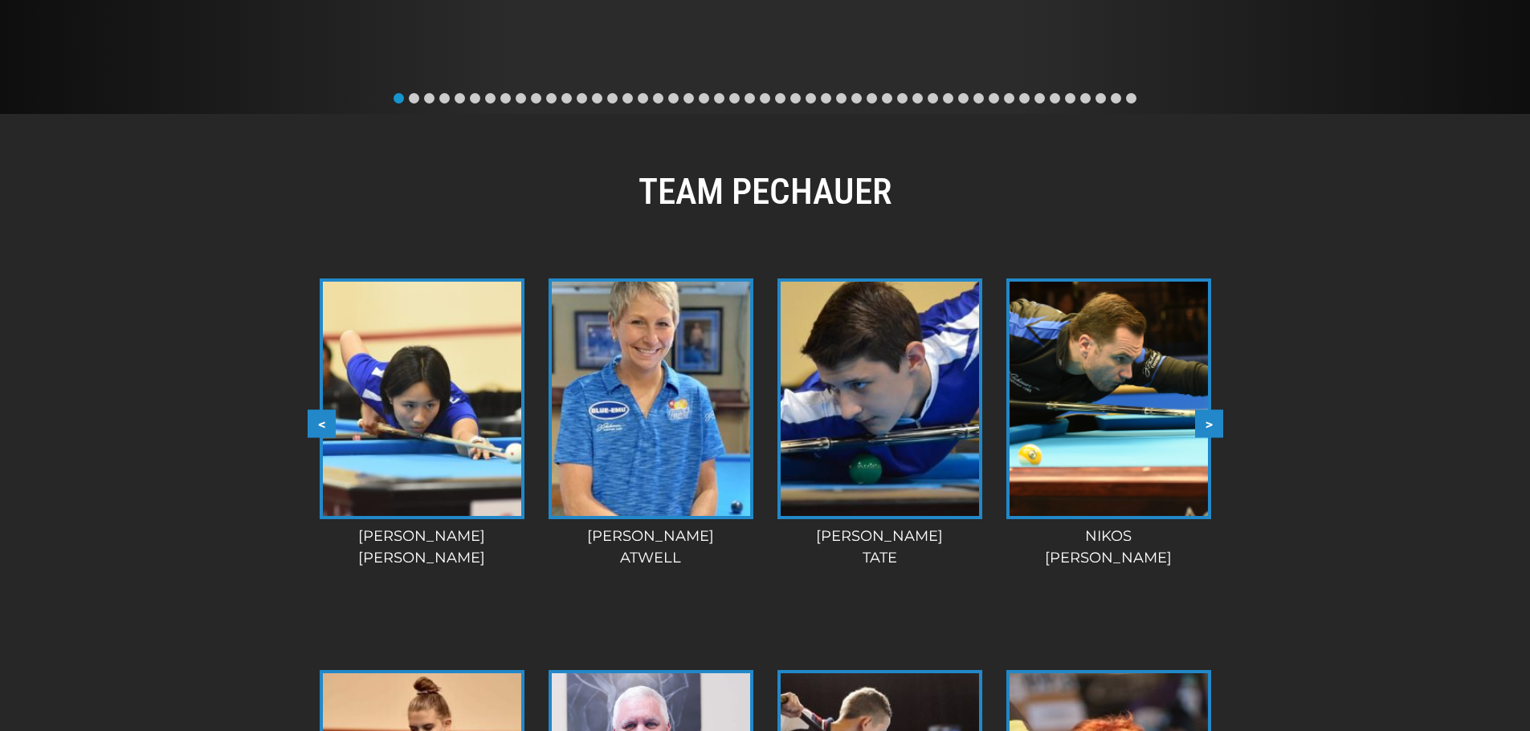
click at [1200, 418] on button ">" at bounding box center [1209, 424] width 28 height 28
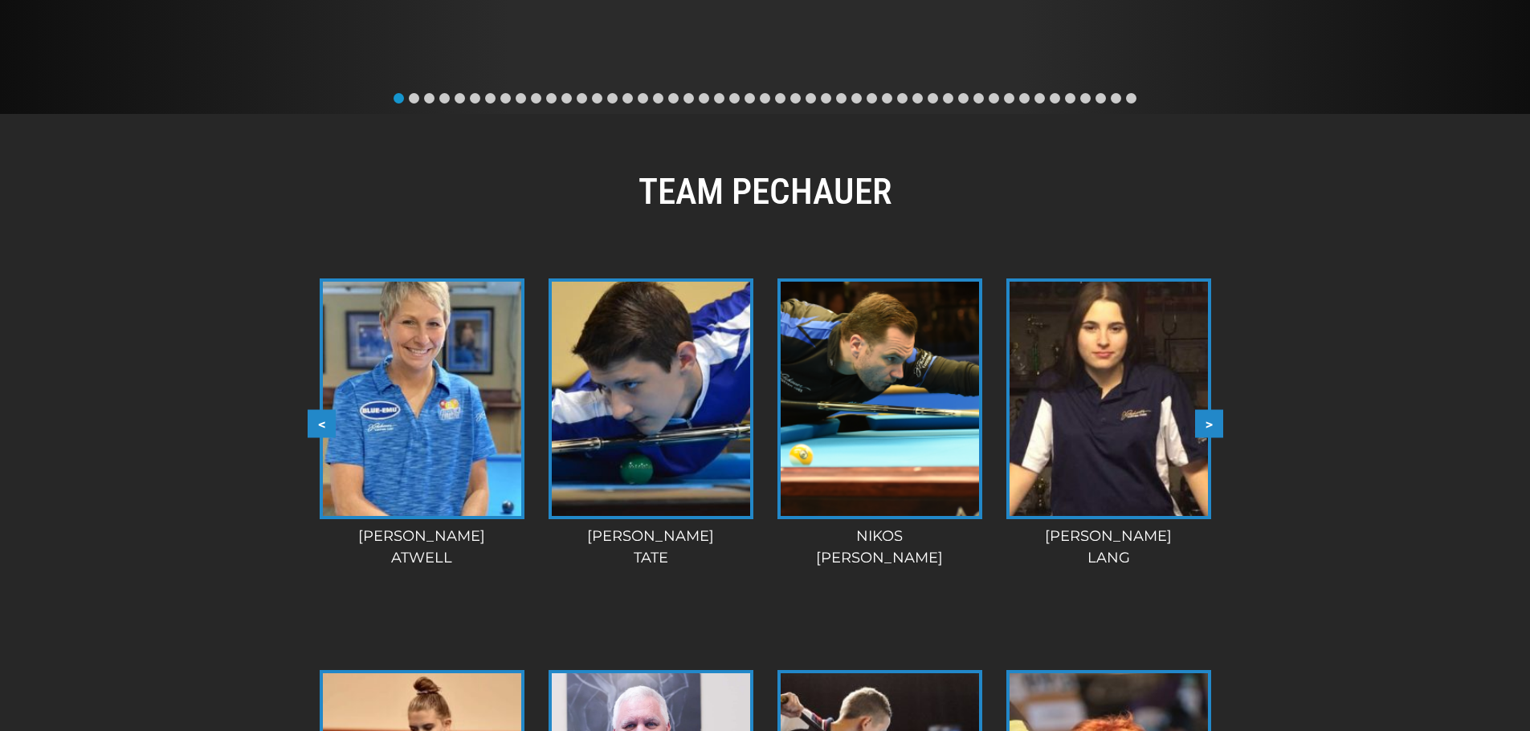
click at [1200, 418] on button ">" at bounding box center [1209, 424] width 28 height 28
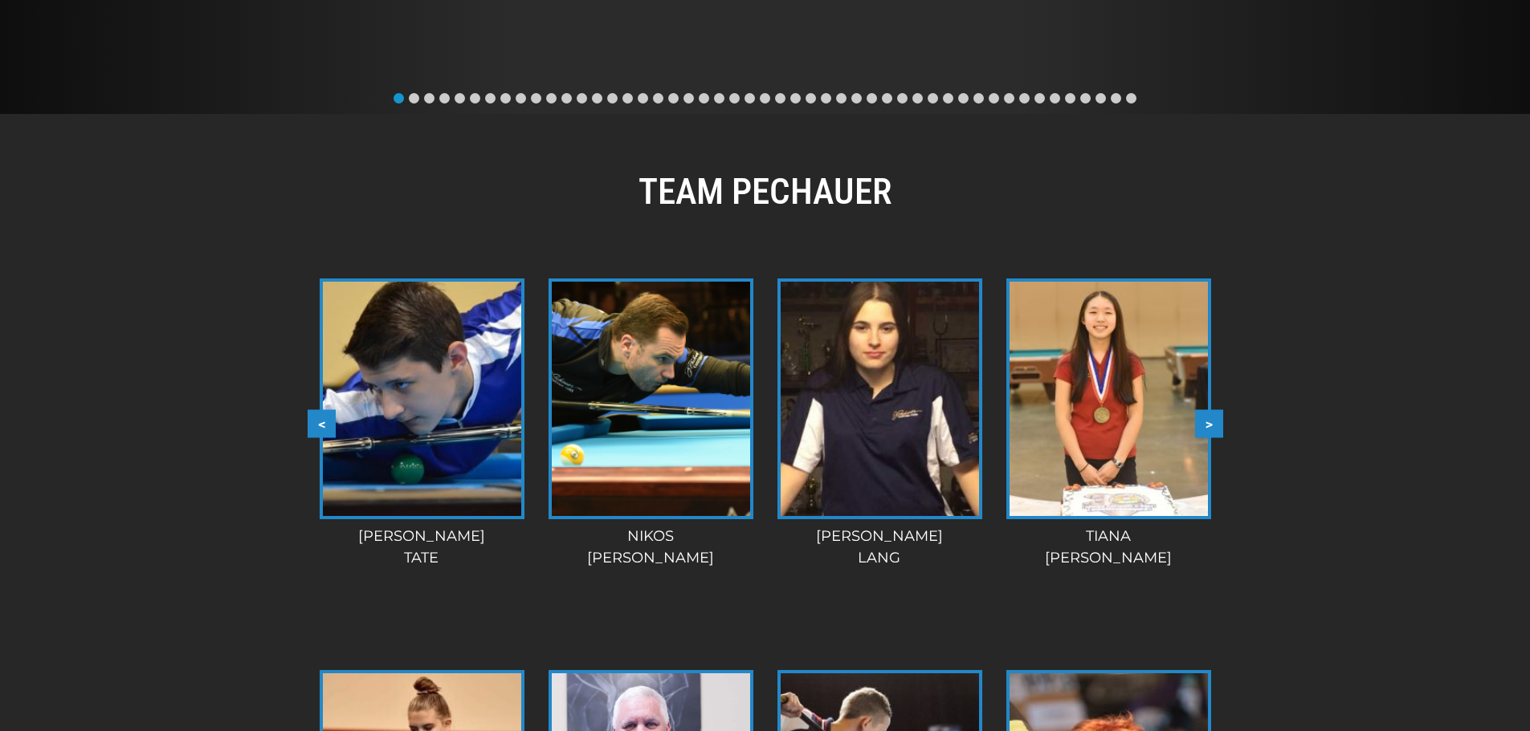
click at [1200, 418] on button ">" at bounding box center [1209, 424] width 28 height 28
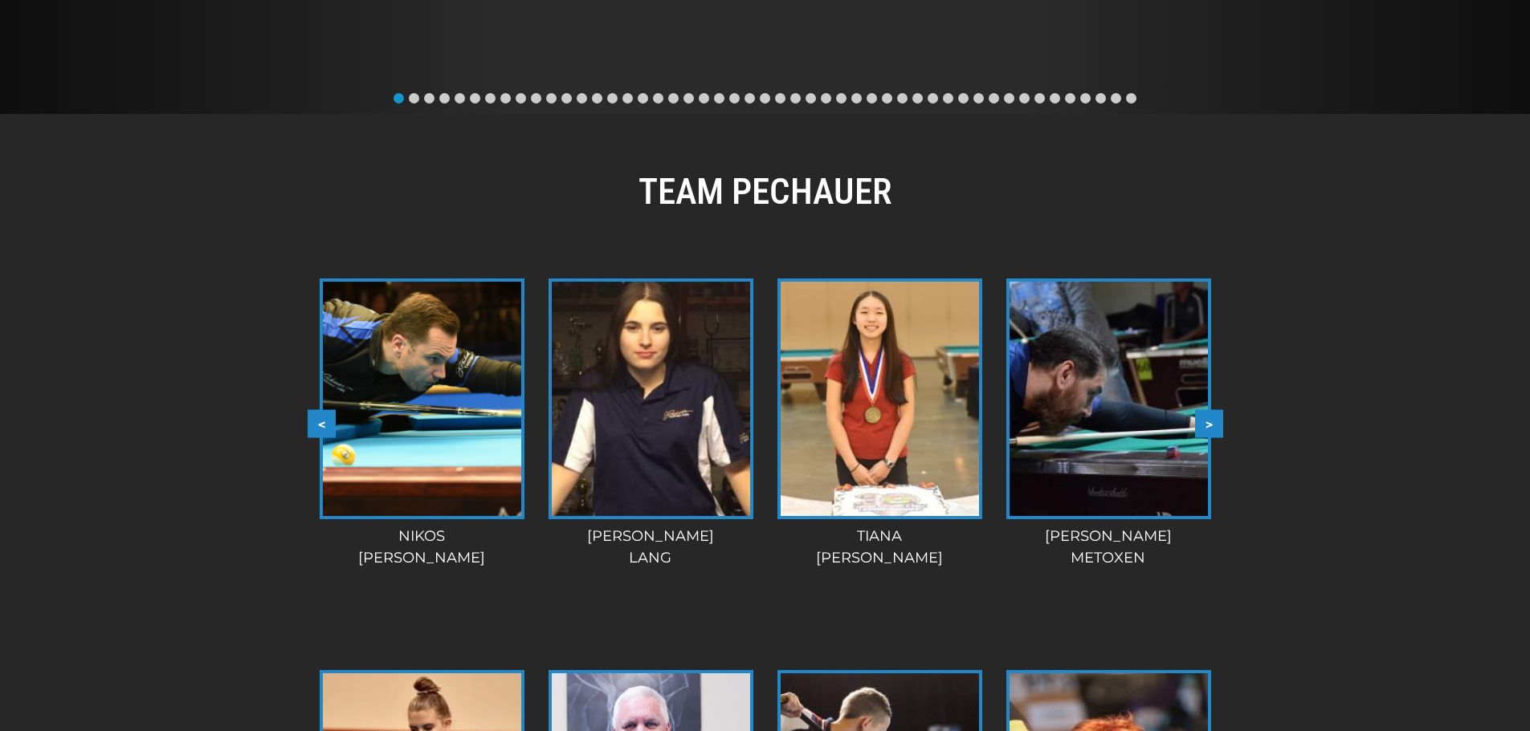
click at [1200, 418] on button ">" at bounding box center [1209, 424] width 28 height 28
